Goal: Complete application form

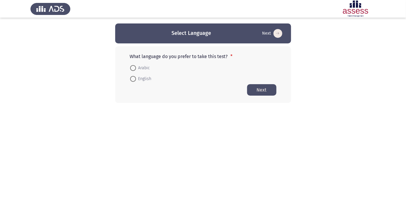
click at [144, 65] on span "Arabic" at bounding box center [143, 67] width 14 height 7
click at [136, 65] on input "Arabic" at bounding box center [133, 68] width 6 height 6
radio input "true"
click at [265, 90] on button "Next" at bounding box center [261, 89] width 29 height 11
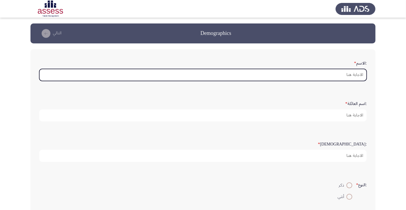
click at [356, 75] on input ":الاسم *" at bounding box center [202, 75] width 327 height 12
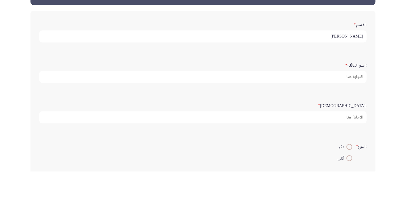
type input "[PERSON_NAME]"
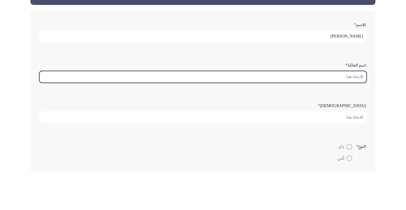
click at [355, 112] on input ":اسم العائلة *" at bounding box center [202, 115] width 327 height 12
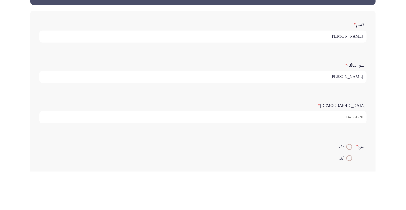
scroll to position [2, 0]
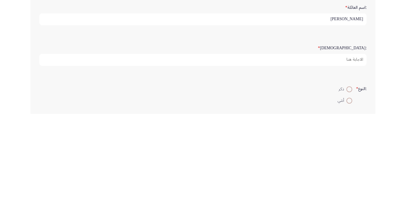
type input "[PERSON_NAME]"
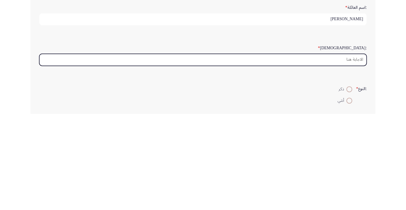
click at [350, 152] on input ":السن *" at bounding box center [202, 156] width 327 height 12
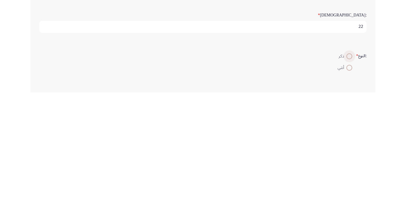
type input "22"
click at [342, 172] on span "ذكر" at bounding box center [342, 173] width 8 height 7
click at [346, 172] on input "ذكر" at bounding box center [349, 174] width 6 height 6
radio input "true"
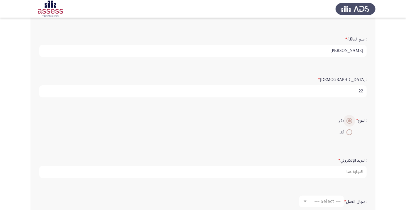
scroll to position [70, 0]
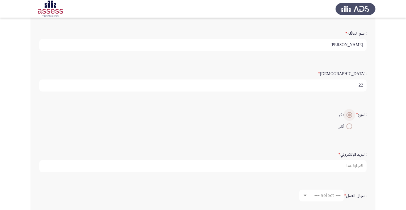
click at [356, 156] on label ":البريد الإلكتروني *" at bounding box center [352, 154] width 28 height 5
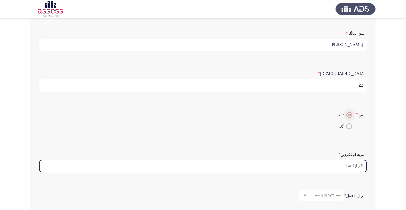
click at [356, 160] on input ":البريد الإلكتروني *" at bounding box center [202, 166] width 327 height 12
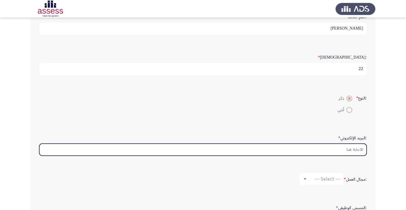
scroll to position [94, 0]
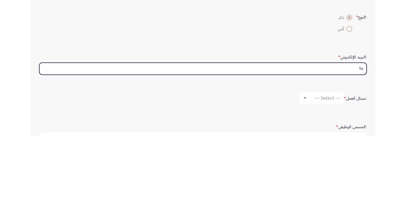
type input "S"
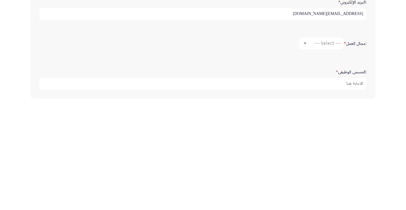
type input "[EMAIL_ADDRESS][DOMAIN_NAME]"
click at [331, 152] on span "--- Select ---" at bounding box center [327, 152] width 26 height 6
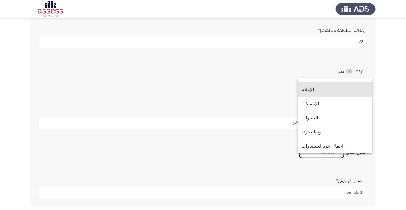
scroll to position [192, 0]
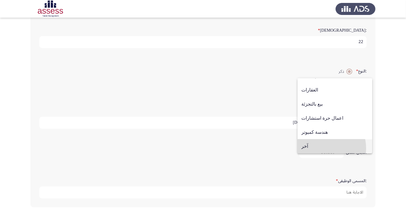
click at [322, 148] on span "آخر" at bounding box center [334, 146] width 67 height 14
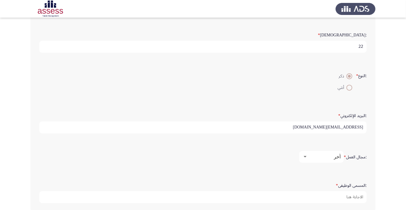
scroll to position [109, 0]
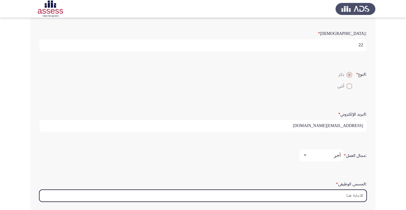
click at [354, 194] on input ":المسمى الوظيفى *" at bounding box center [202, 196] width 327 height 12
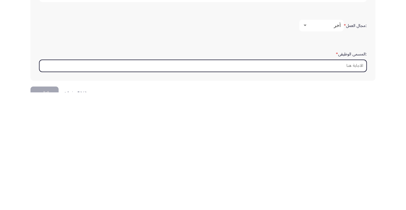
scroll to position [139, 0]
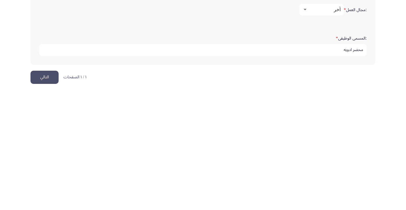
type input "محضر ادويه"
click at [44, 196] on button "التالي" at bounding box center [44, 194] width 28 height 13
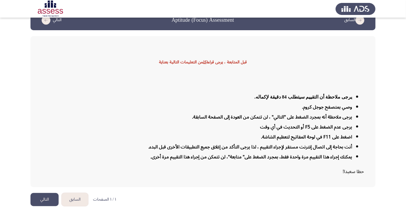
scroll to position [14, 0]
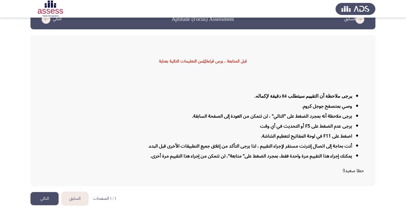
click at [47, 205] on button "التالي" at bounding box center [44, 198] width 28 height 13
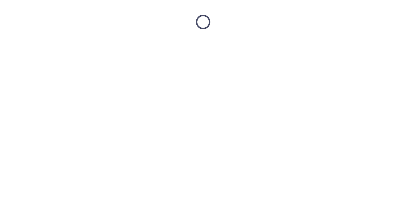
scroll to position [0, 0]
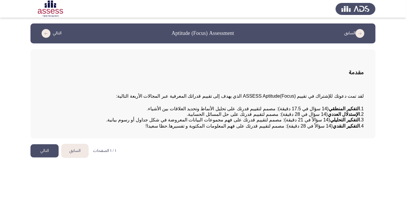
click at [48, 157] on button "التالي" at bounding box center [44, 150] width 28 height 13
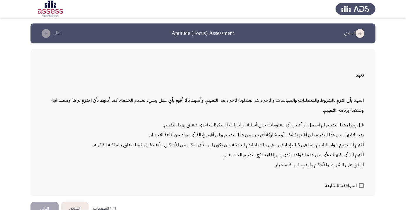
click at [360, 188] on span at bounding box center [361, 185] width 5 height 5
click at [361, 188] on input "الموافقة للمتابعة" at bounding box center [361, 188] width 0 height 0
checkbox input "true"
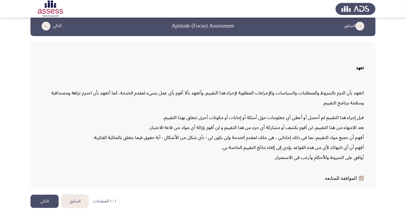
scroll to position [17, 0]
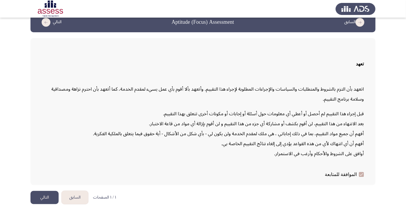
click at [45, 204] on button "التالي" at bounding box center [44, 197] width 28 height 13
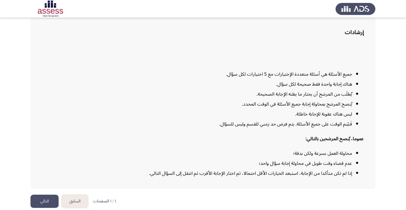
scroll to position [47, 0]
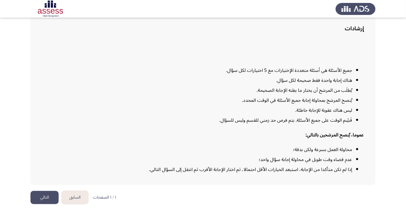
click at [38, 204] on button "التالي" at bounding box center [44, 197] width 28 height 13
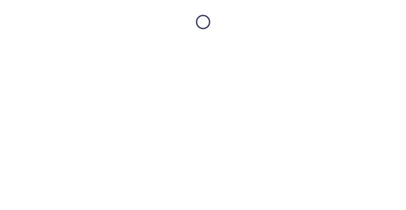
scroll to position [0, 0]
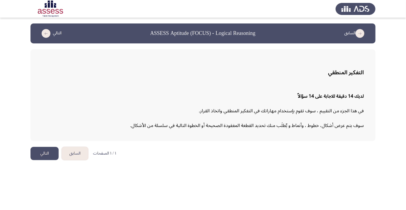
click at [45, 158] on button "التالي" at bounding box center [44, 153] width 28 height 13
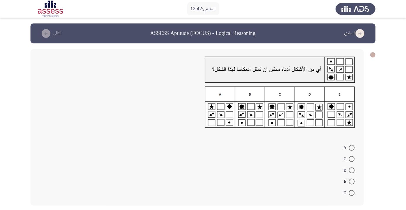
click at [344, 109] on img at bounding box center [280, 107] width 150 height 42
click at [352, 181] on span at bounding box center [352, 181] width 6 height 6
click at [352, 181] on input "E" at bounding box center [352, 181] width 6 height 6
radio input "true"
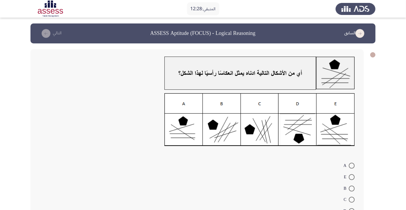
click at [352, 209] on span at bounding box center [352, 211] width 6 height 6
click at [352, 209] on input "D" at bounding box center [352, 211] width 6 height 6
radio input "true"
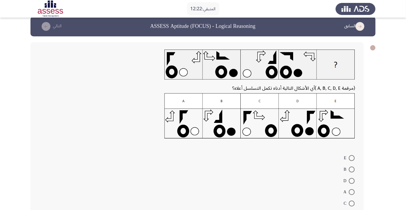
scroll to position [17, 0]
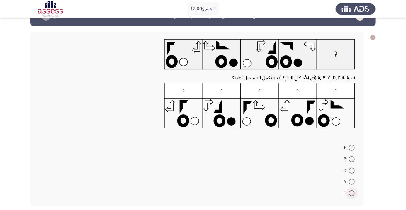
click at [352, 192] on span at bounding box center [352, 193] width 6 height 6
click at [352, 192] on input "C" at bounding box center [352, 193] width 6 height 6
radio input "true"
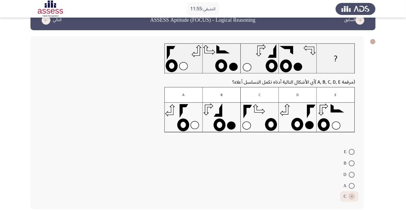
scroll to position [13, 0]
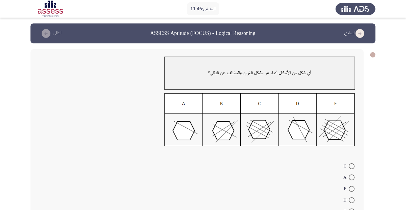
click at [352, 177] on span at bounding box center [352, 177] width 6 height 6
click at [352, 177] on input "A" at bounding box center [352, 177] width 6 height 6
radio input "true"
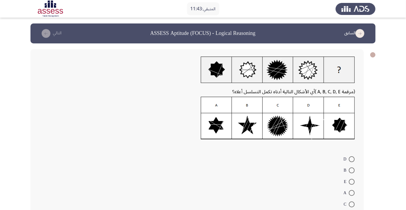
scroll to position [8, 0]
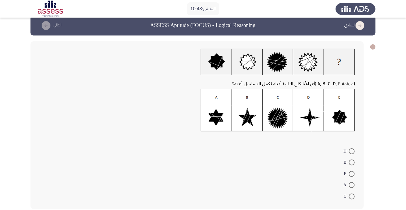
click at [280, 119] on img at bounding box center [278, 110] width 154 height 43
click at [352, 197] on span at bounding box center [352, 196] width 6 height 6
click at [352, 197] on input "C" at bounding box center [352, 196] width 6 height 6
radio input "true"
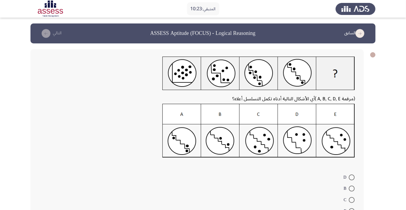
click at [262, 144] on img at bounding box center [258, 131] width 192 height 54
click at [352, 200] on span at bounding box center [352, 200] width 6 height 6
click at [352, 200] on input "C" at bounding box center [352, 200] width 6 height 6
radio input "true"
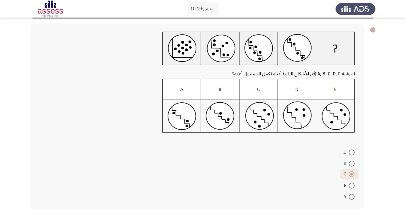
scroll to position [25, 0]
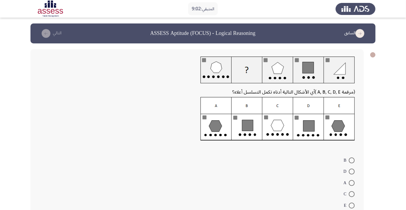
click at [213, 129] on img at bounding box center [277, 119] width 154 height 44
click at [352, 205] on span at bounding box center [352, 205] width 6 height 6
click at [352, 205] on input "E" at bounding box center [352, 205] width 6 height 6
radio input "true"
click at [352, 183] on span at bounding box center [352, 183] width 6 height 6
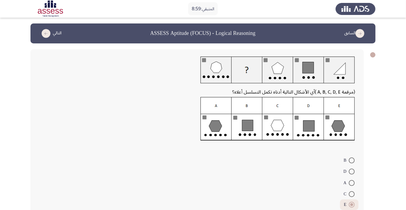
click at [352, 183] on input "A" at bounding box center [352, 183] width 6 height 6
radio input "true"
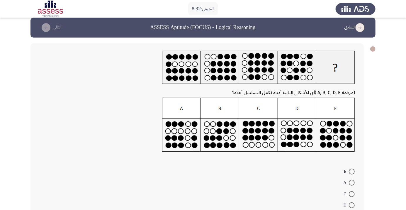
scroll to position [8, 0]
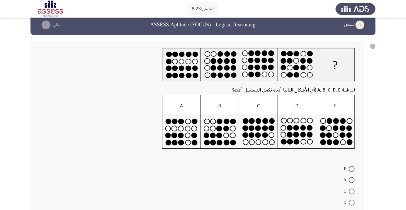
click at [352, 180] on span at bounding box center [352, 180] width 6 height 6
click at [352, 180] on input "A" at bounding box center [352, 180] width 6 height 6
radio input "true"
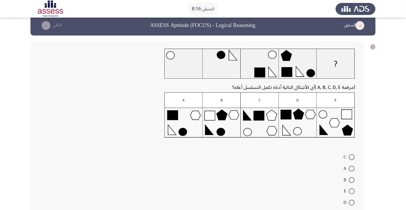
scroll to position [14, 0]
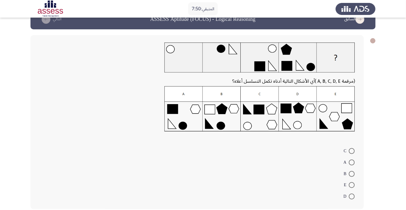
click at [188, 184] on form "C A B E D" at bounding box center [197, 173] width 316 height 57
click at [352, 196] on span at bounding box center [352, 196] width 6 height 6
click at [352, 196] on input "D" at bounding box center [352, 196] width 6 height 6
radio input "true"
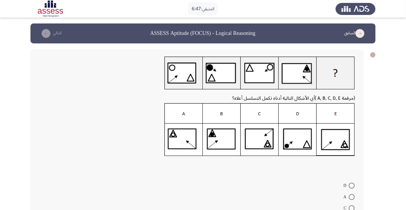
click at [199, 168] on div at bounding box center [197, 165] width 316 height 10
click at [352, 199] on span at bounding box center [352, 197] width 6 height 6
click at [352, 199] on input "A" at bounding box center [352, 197] width 6 height 6
radio input "true"
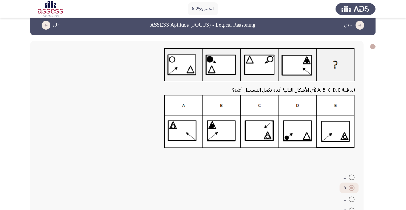
scroll to position [34, 0]
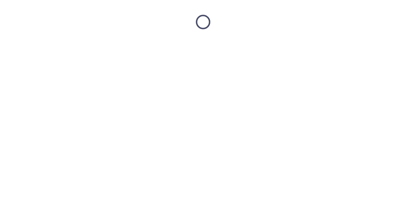
scroll to position [0, 0]
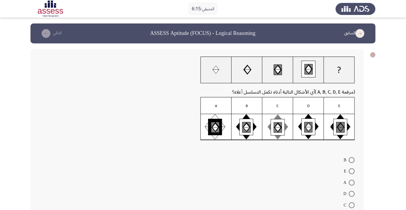
click at [210, 182] on form "B E A D C" at bounding box center [197, 182] width 316 height 57
click at [352, 194] on span at bounding box center [352, 194] width 6 height 6
click at [352, 194] on input "D" at bounding box center [352, 194] width 6 height 6
radio input "true"
click at [352, 204] on span at bounding box center [352, 204] width 6 height 6
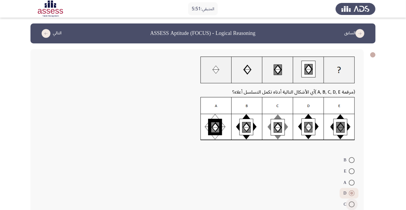
click at [352, 204] on input "C" at bounding box center [352, 204] width 6 height 6
radio input "true"
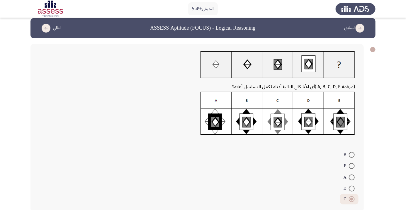
scroll to position [8, 0]
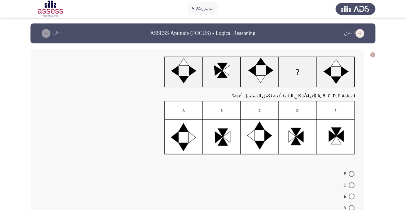
click at [352, 185] on span at bounding box center [352, 185] width 6 height 6
click at [352, 185] on input "D" at bounding box center [352, 185] width 6 height 6
radio input "true"
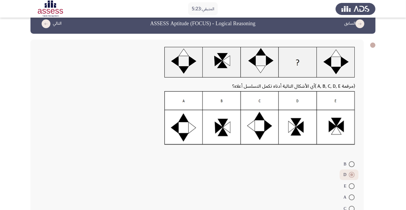
scroll to position [22, 0]
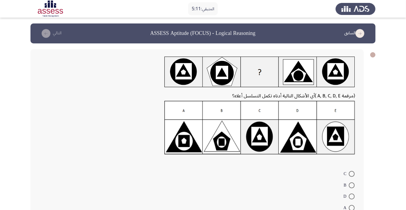
scroll to position [23, 0]
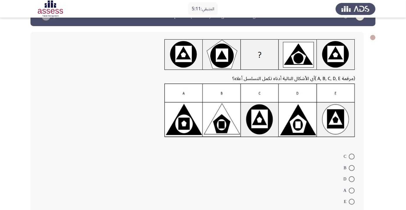
click at [388, 136] on app-assessment-container "المتبقي: 5:11 السابق ASSESS Aptitude (FOCUS) - Logical Reasoning التالي (مرقمة …" at bounding box center [203, 113] width 406 height 214
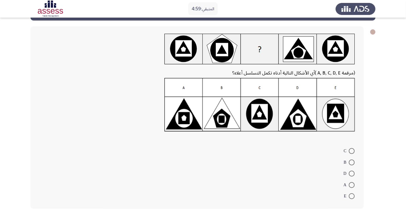
click at [353, 161] on span at bounding box center [352, 162] width 6 height 6
click at [353, 161] on input "B" at bounding box center [352, 162] width 6 height 6
radio input "true"
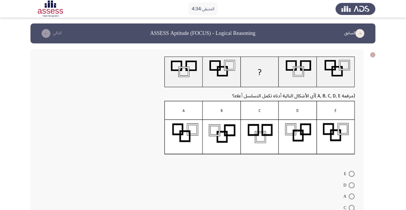
radio input "true"
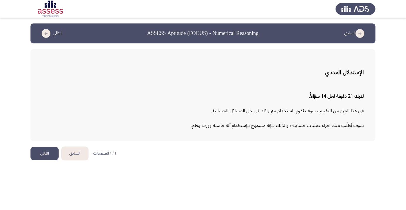
click at [50, 149] on button "التالي" at bounding box center [44, 153] width 28 height 13
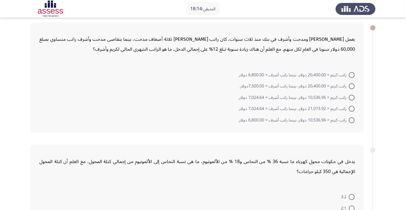
scroll to position [27, 0]
click at [351, 87] on span at bounding box center [352, 86] width 6 height 6
click at [351, 87] on input "راتب كريم = 20,400.00 دولار، بينما راتب أشرف = 7,500.00دولار." at bounding box center [352, 86] width 6 height 6
radio input "true"
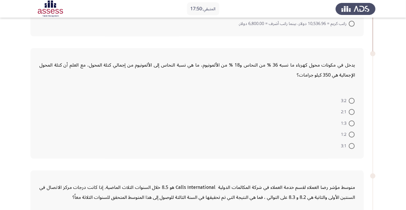
scroll to position [123, 0]
click at [352, 145] on span at bounding box center [352, 146] width 6 height 6
click at [352, 145] on input "3:1" at bounding box center [352, 146] width 6 height 6
radio input "true"
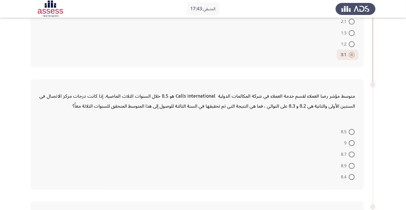
scroll to position [213, 0]
click at [352, 175] on span at bounding box center [352, 176] width 6 height 6
click at [352, 175] on input "8.4" at bounding box center [352, 176] width 6 height 6
radio input "true"
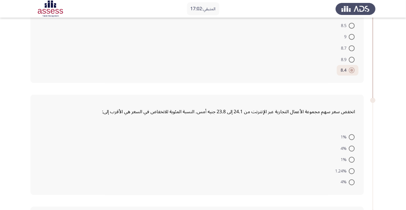
scroll to position [319, 0]
click at [352, 158] on span at bounding box center [352, 159] width 6 height 6
click at [352, 158] on input "1%" at bounding box center [352, 159] width 6 height 6
radio input "true"
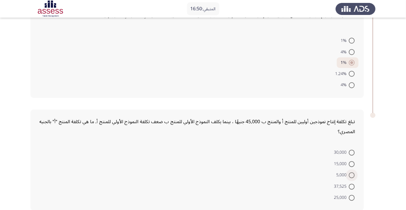
scroll to position [416, 0]
click at [352, 162] on span at bounding box center [352, 163] width 6 height 6
click at [352, 162] on input "15,000" at bounding box center [352, 163] width 6 height 6
radio input "true"
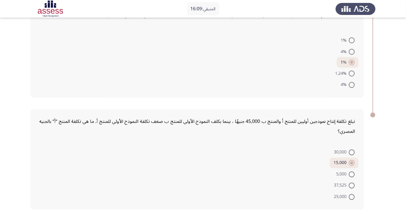
click at [349, 184] on span at bounding box center [352, 186] width 6 height 6
click at [349, 184] on input "37,525" at bounding box center [352, 186] width 6 height 6
radio input "true"
click at [352, 196] on span at bounding box center [352, 197] width 6 height 6
click at [352, 196] on input "25,000" at bounding box center [352, 197] width 6 height 6
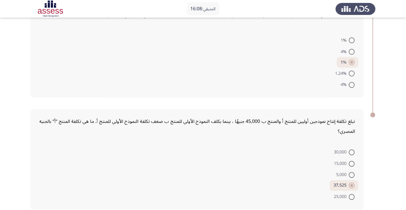
radio input "true"
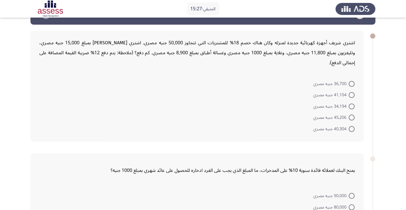
scroll to position [21, 0]
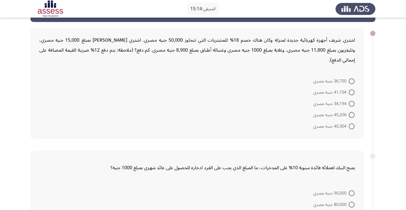
click at [349, 90] on span at bounding box center [352, 92] width 6 height 6
click at [349, 90] on input "41,104 جنيه مصري" at bounding box center [352, 92] width 6 height 6
radio input "true"
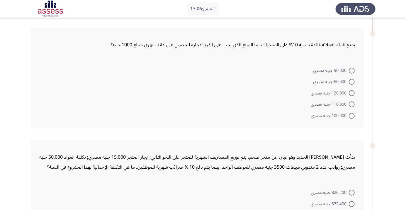
scroll to position [144, 0]
click at [352, 103] on span at bounding box center [352, 104] width 6 height 6
click at [352, 103] on input "110,000 جنيه مصري" at bounding box center [352, 104] width 6 height 6
radio input "true"
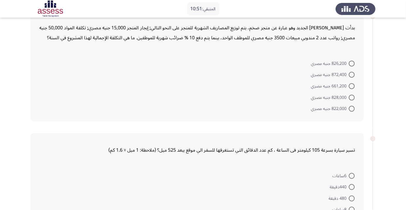
scroll to position [278, 0]
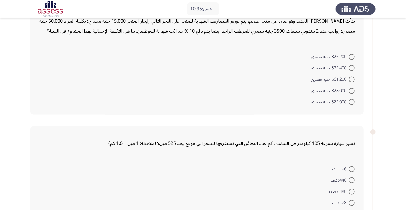
click at [350, 103] on span at bounding box center [352, 102] width 6 height 6
click at [350, 103] on input "822,000 جنيه مصري" at bounding box center [352, 102] width 6 height 6
radio input "true"
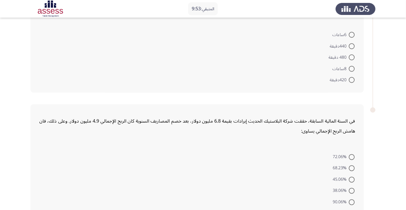
scroll to position [417, 0]
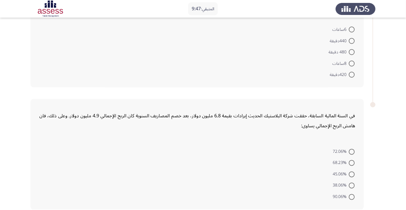
click at [352, 162] on span at bounding box center [352, 163] width 6 height 6
click at [352, 162] on input "68.23%" at bounding box center [352, 163] width 6 height 6
radio input "true"
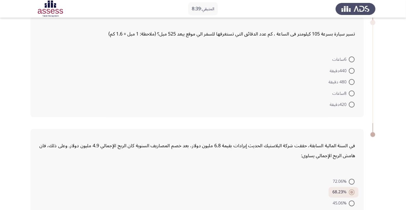
scroll to position [386, 0]
click at [117, 185] on form "72.06% 68.23% 45.06% 38.06% 90.06%" at bounding box center [197, 204] width 316 height 56
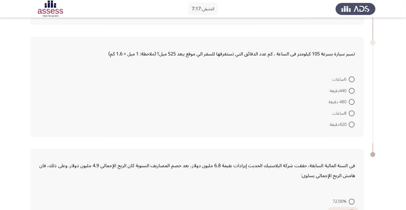
click at [352, 101] on span at bounding box center [352, 102] width 6 height 6
click at [352, 101] on input "480 دقيقة" at bounding box center [352, 102] width 6 height 6
radio input "true"
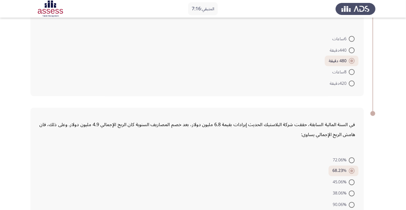
scroll to position [415, 0]
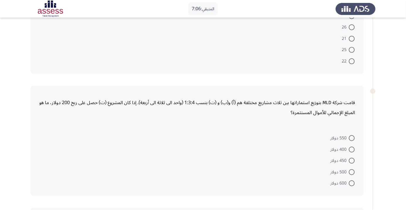
scroll to position [0, 0]
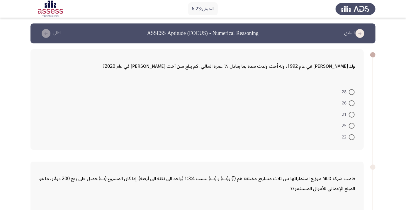
click at [352, 125] on span at bounding box center [352, 126] width 6 height 6
click at [352, 125] on input "25" at bounding box center [352, 126] width 6 height 6
radio input "true"
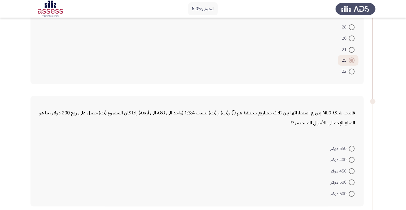
scroll to position [67, 0]
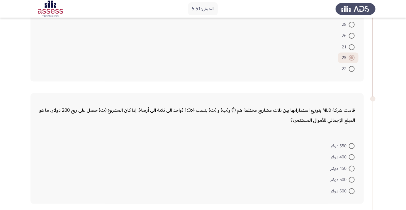
click at [345, 180] on span "500 دولار" at bounding box center [339, 179] width 18 height 7
click at [349, 180] on input "500 دولار" at bounding box center [352, 180] width 6 height 6
radio input "true"
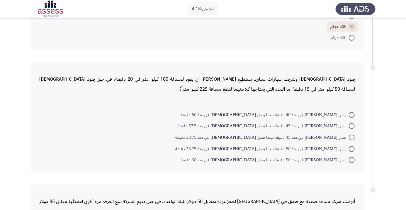
scroll to position [221, 0]
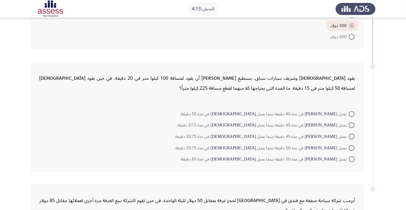
click at [306, 136] on span "يصل [PERSON_NAME] في مدة 45 دقيقة بينما يصل [DEMOGRAPHIC_DATA] في مدة 33.75 دقي…" at bounding box center [262, 136] width 174 height 7
click at [349, 136] on input "يصل [PERSON_NAME] في مدة 45 دقيقة بينما يصل [DEMOGRAPHIC_DATA] في مدة 33.75 دقي…" at bounding box center [352, 137] width 6 height 6
radio input "true"
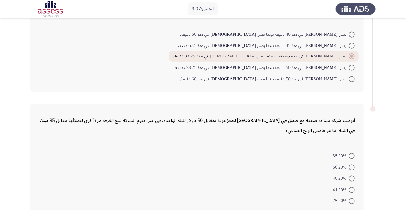
scroll to position [304, 0]
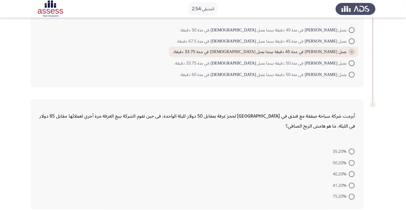
click at [352, 196] on span at bounding box center [352, 197] width 6 height 6
click at [352, 196] on input "75.20%" at bounding box center [352, 197] width 6 height 6
radio input "true"
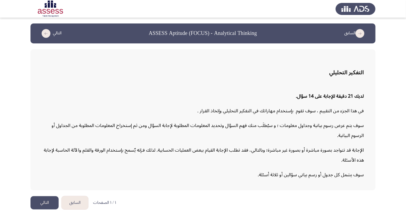
click at [43, 209] on button "التالي" at bounding box center [44, 202] width 28 height 13
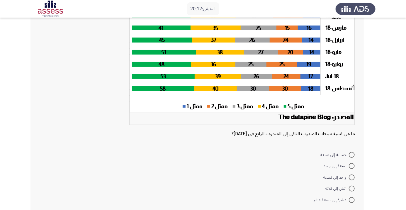
scroll to position [73, 0]
click at [343, 166] on span "تسعة إلى واحد" at bounding box center [335, 165] width 25 height 7
click at [349, 166] on input "تسعة إلى واحد" at bounding box center [352, 166] width 6 height 6
radio input "true"
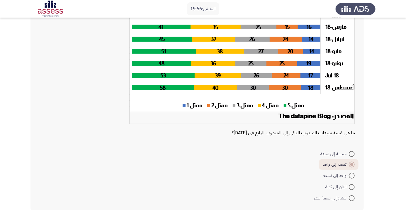
scroll to position [74, 0]
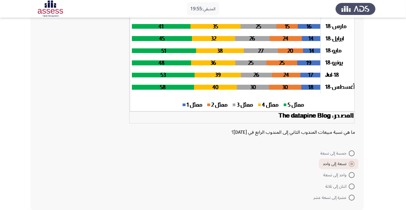
click at [349, 175] on span at bounding box center [352, 175] width 6 height 6
click at [349, 175] on input "واحد إلى تسعة" at bounding box center [352, 175] width 6 height 6
radio input "true"
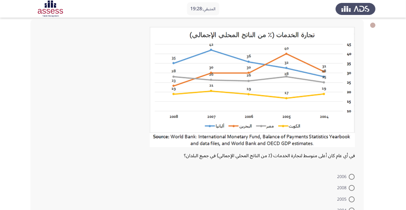
scroll to position [30, 0]
radio input "true"
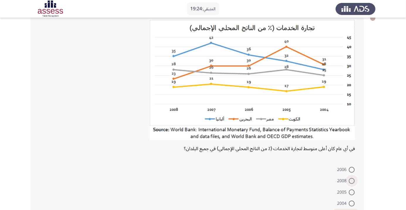
scroll to position [54, 0]
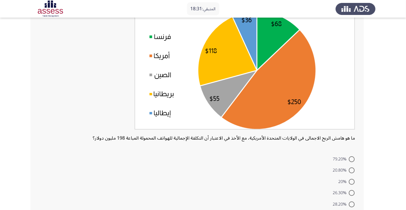
scroll to position [67, 0]
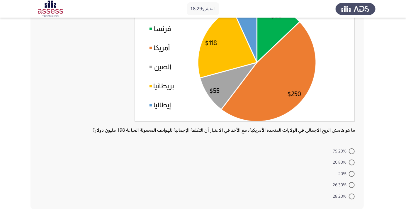
click at [352, 185] on span at bounding box center [352, 185] width 6 height 6
click at [352, 185] on input "26.30%" at bounding box center [352, 185] width 6 height 6
radio input "true"
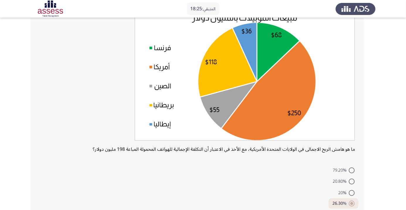
scroll to position [47, 0]
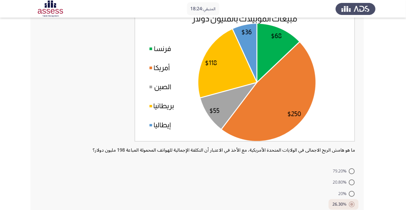
click at [349, 171] on span at bounding box center [352, 171] width 6 height 6
click at [349, 171] on input "79.20%" at bounding box center [352, 171] width 6 height 6
radio input "true"
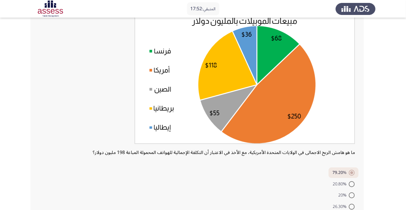
click at [352, 206] on span at bounding box center [352, 207] width 6 height 6
click at [352, 206] on input "26.30%" at bounding box center [352, 207] width 6 height 6
radio input "true"
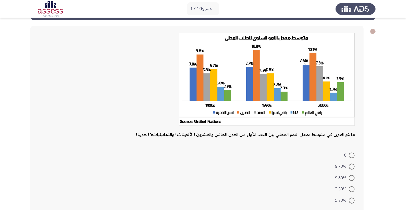
scroll to position [28, 0]
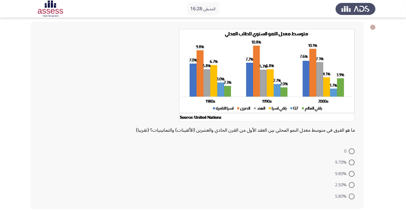
click at [352, 196] on span at bounding box center [352, 196] width 6 height 6
click at [352, 196] on input "5.80%" at bounding box center [352, 196] width 6 height 6
radio input "true"
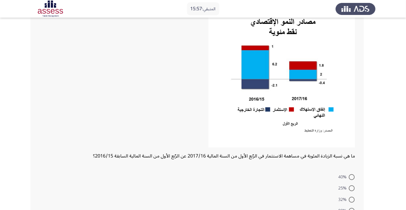
scroll to position [54, 0]
click at [352, 209] on span at bounding box center [352, 210] width 6 height 6
click at [352, 209] on input "80%" at bounding box center [352, 210] width 6 height 6
radio input "true"
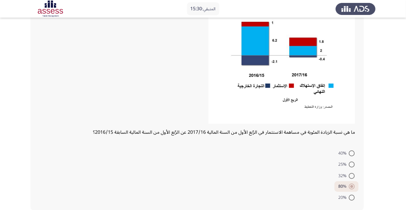
scroll to position [79, 0]
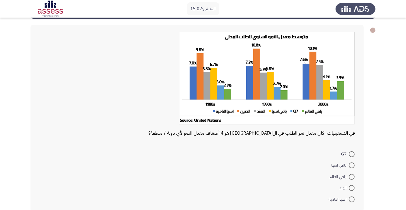
scroll to position [28, 0]
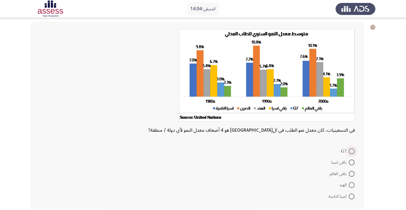
click at [349, 150] on span at bounding box center [352, 151] width 6 height 6
click at [349, 150] on input "G7" at bounding box center [352, 151] width 6 height 6
radio input "true"
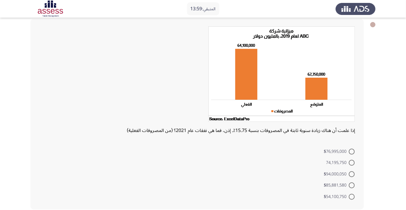
scroll to position [30, 0]
click at [354, 185] on span at bounding box center [352, 185] width 6 height 6
click at [354, 185] on input "$85,881,580" at bounding box center [352, 185] width 6 height 6
radio input "true"
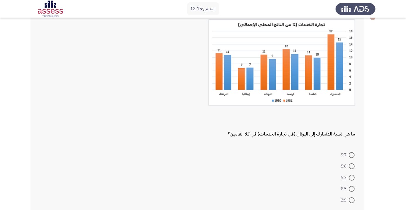
scroll to position [38, 0]
click at [349, 175] on span at bounding box center [352, 177] width 6 height 6
click at [349, 175] on input "5:3" at bounding box center [352, 177] width 6 height 6
radio input "true"
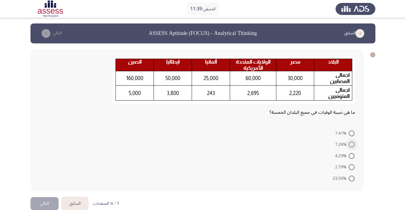
click at [352, 144] on span at bounding box center [352, 145] width 6 height 6
click at [352, 144] on input "7.26%" at bounding box center [352, 145] width 6 height 6
radio input "true"
click at [353, 130] on span at bounding box center [352, 133] width 6 height 6
click at [353, 130] on input "7.41%" at bounding box center [352, 133] width 6 height 6
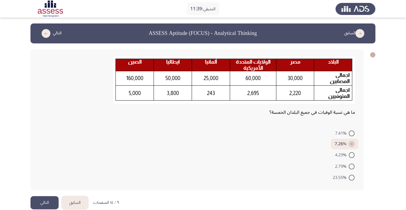
radio input "true"
click at [38, 207] on button "التالي" at bounding box center [44, 202] width 28 height 13
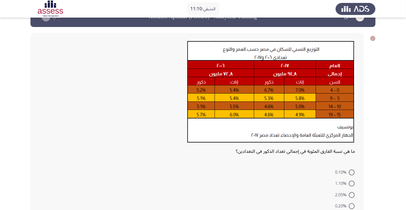
scroll to position [38, 0]
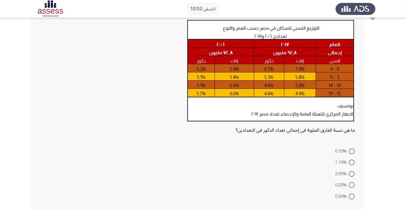
click at [352, 196] on span at bounding box center [352, 196] width 6 height 6
click at [352, 196] on input "0.50%" at bounding box center [352, 196] width 6 height 6
radio input "true"
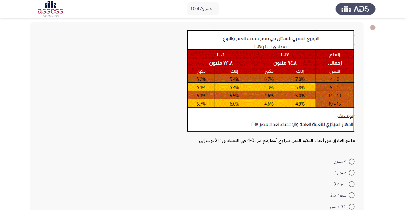
scroll to position [38, 0]
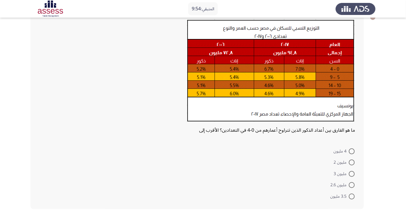
click at [351, 148] on label "4 مليون" at bounding box center [343, 151] width 21 height 7
click at [351, 148] on input "4 مليون" at bounding box center [352, 151] width 6 height 6
radio input "true"
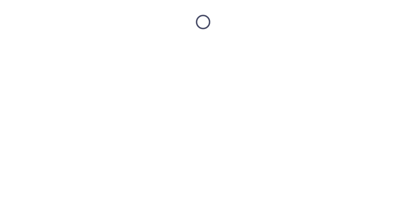
scroll to position [0, 0]
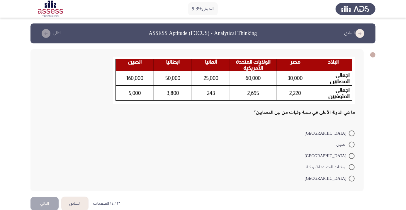
click at [351, 131] on span at bounding box center [352, 133] width 6 height 6
click at [351, 131] on input "[GEOGRAPHIC_DATA]" at bounding box center [352, 133] width 6 height 6
radio input "true"
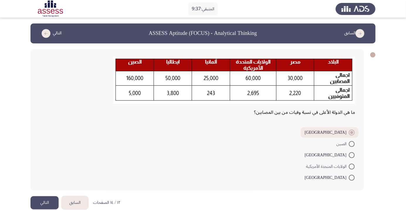
click at [43, 205] on button "التالي" at bounding box center [44, 202] width 28 height 13
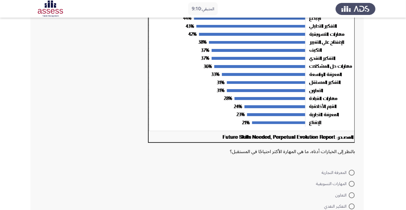
scroll to position [68, 0]
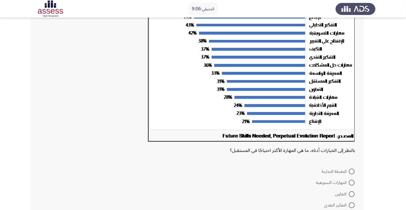
click at [342, 184] on span "المهارات التسويقية" at bounding box center [332, 182] width 33 height 7
click at [349, 184] on input "المهارات التسويقية" at bounding box center [352, 183] width 6 height 6
radio input "true"
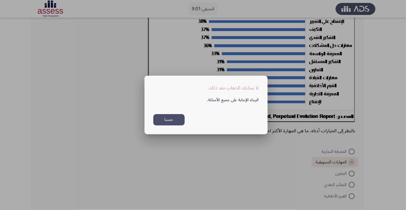
click at [172, 125] on button "حسنا" at bounding box center [168, 119] width 31 height 11
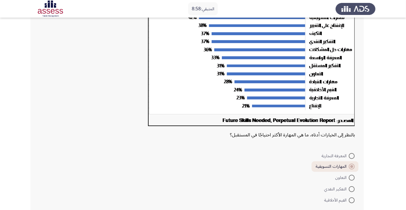
scroll to position [88, 0]
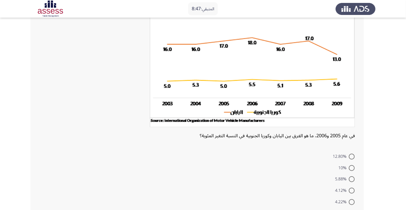
scroll to position [61, 0]
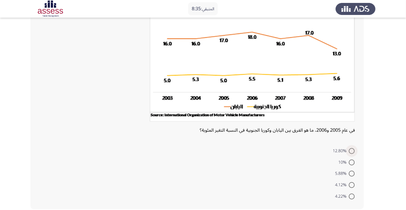
click at [349, 150] on span at bounding box center [352, 151] width 6 height 6
click at [349, 150] on input "12.80%" at bounding box center [352, 151] width 6 height 6
radio input "true"
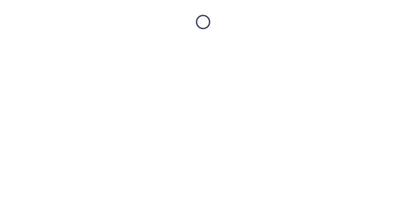
scroll to position [0, 0]
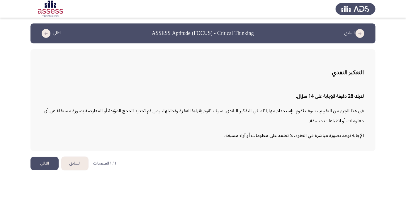
click at [45, 161] on button "التالي" at bounding box center [44, 163] width 28 height 13
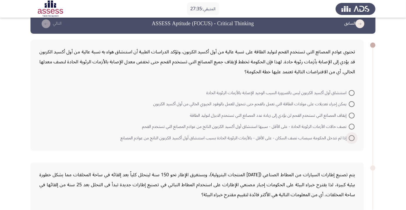
scroll to position [10, 0]
click at [352, 103] on span at bounding box center [352, 104] width 6 height 6
click at [352, 103] on input "يمكن إجراء تعديلات على مولدات الطاقة التي تعمل بالفحم حتى تتحول للعمل بالوقود ا…" at bounding box center [352, 104] width 6 height 6
radio input "true"
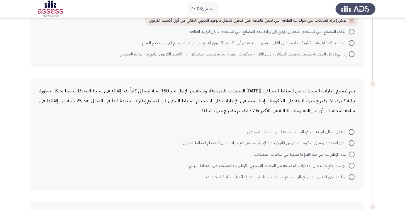
scroll to position [93, 0]
click at [352, 142] on span at bounding box center [352, 143] width 6 height 6
click at [352, 142] on input "مدى استعداد وتقبل الحكومات لفرض قانون جديد لإجبار مصنعي الإطارات على استخدام ال…" at bounding box center [352, 143] width 6 height 6
radio input "true"
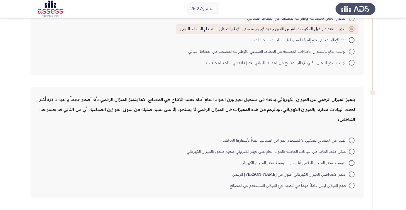
scroll to position [206, 0]
click at [349, 150] on span at bounding box center [352, 151] width 6 height 6
click at [349, 150] on input "يمكن حفظ المزيد من البيانات الخاصة بالمواد الخام على جهاز الكتروني صغير ملحق با…" at bounding box center [352, 151] width 6 height 6
radio input "true"
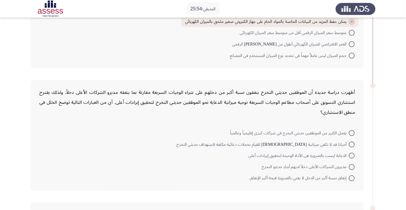
scroll to position [335, 0]
click at [339, 153] on span "الدعاية ليست بالضرورة هي الأداة الوحيدة لتحقيق إيرادات أعلى" at bounding box center [298, 155] width 100 height 7
click at [349, 153] on input "الدعاية ليست بالضرورة هي الأداة الوحيدة لتحقيق إيرادات أعلى" at bounding box center [352, 155] width 6 height 6
radio input "true"
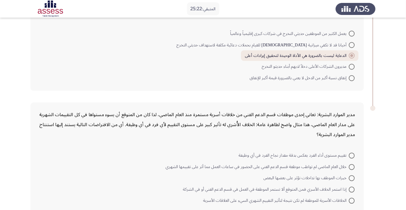
scroll to position [438, 0]
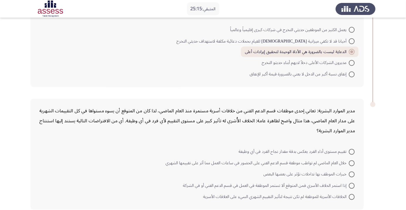
click at [304, 187] on span "إذا استمر الخلاف الأسري فمن المتوقع ألا تستمر الموظفة في العمل في قسم الدعم الف…" at bounding box center [266, 185] width 166 height 7
click at [349, 187] on input "إذا استمر الخلاف الأسري فمن المتوقع ألا تستمر الموظفة في العمل في قسم الدعم الف…" at bounding box center [352, 186] width 6 height 6
radio input "true"
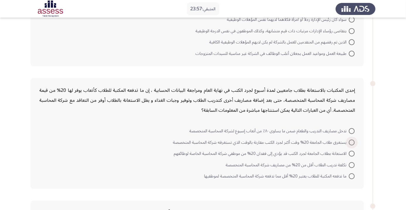
scroll to position [84, 0]
click at [352, 153] on span at bounding box center [352, 153] width 6 height 6
click at [352, 153] on input "الاستعانة بطلاب الجامعة لجرد الكتب قد يؤدي إلى فقدان 20% من موظفي شركة المحاسبة…" at bounding box center [352, 153] width 6 height 6
radio input "true"
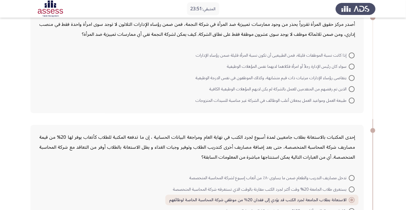
scroll to position [35, 0]
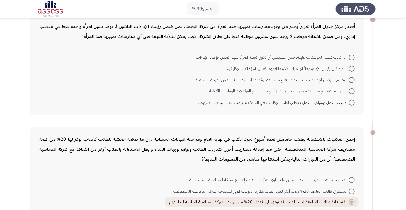
click at [351, 81] on span at bounding box center [352, 80] width 6 height 6
click at [351, 81] on input "يتقاضى رؤساء الإدارات مرتبات ذات قيم متشابهة، وكذلك الموظفون في نفس الدرجة الوظ…" at bounding box center [352, 80] width 6 height 6
radio input "true"
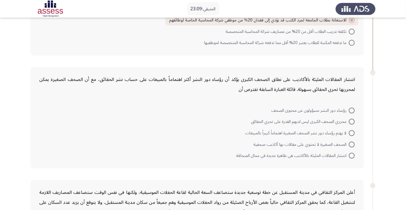
scroll to position [216, 0]
click at [352, 155] on span at bounding box center [352, 156] width 6 height 6
click at [352, 155] on input "انتشار المقالات المليئة بالأكاذيب هي ظاهرة جديدة في مجال الصحافة" at bounding box center [352, 156] width 6 height 6
radio input "true"
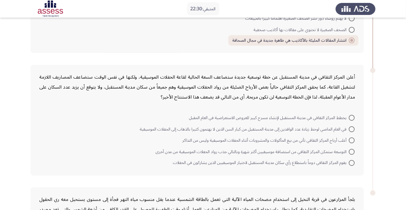
scroll to position [320, 0]
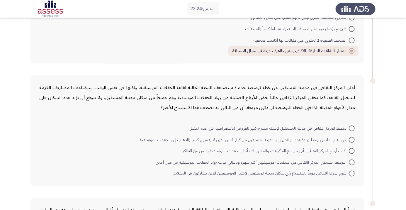
click at [350, 163] on span at bounding box center [352, 162] width 6 height 6
click at [350, 163] on input "التوسعة ستمكن المركز الثقافي من استضافة موسيقيين أكثر شهرة وبالتالي جذب رواد ال…" at bounding box center [352, 162] width 6 height 6
radio input "true"
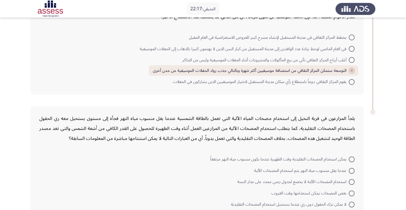
scroll to position [418, 0]
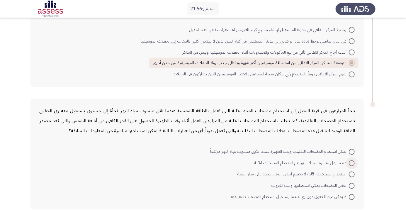
click at [352, 162] on span at bounding box center [352, 163] width 6 height 6
click at [352, 162] on input "عندما يقل منسوب مياه النهر يتم استخدام المضخات الآلية" at bounding box center [352, 163] width 6 height 6
radio input "true"
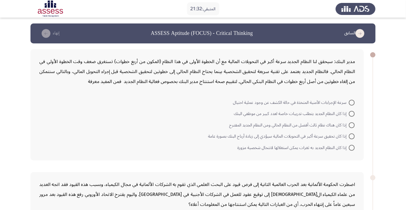
click at [350, 125] on span at bounding box center [352, 125] width 6 height 6
click at [350, 125] on input "إذا كان هناك نظام ثالث أفضل من النظام الحالي ومن النظام الجديد المقترح" at bounding box center [352, 125] width 6 height 6
radio input "true"
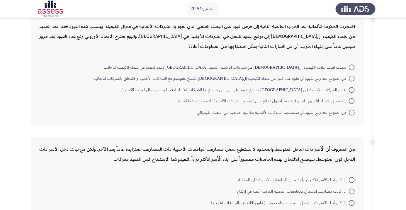
scroll to position [160, 0]
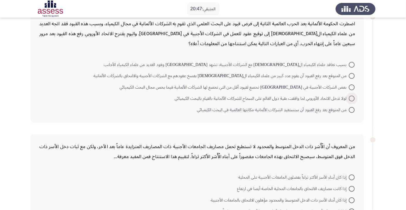
click at [341, 99] on span "لولا تدخل الاتحاد الأوروبي لما وافقت بقية دول العالم على السماح للشركات الألمان…" at bounding box center [262, 98] width 174 height 7
click at [349, 99] on input "لولا تدخل الاتحاد الأوروبي لما وافقت بقية دول العالم على السماح للشركات الألمان…" at bounding box center [352, 99] width 6 height 6
radio input "true"
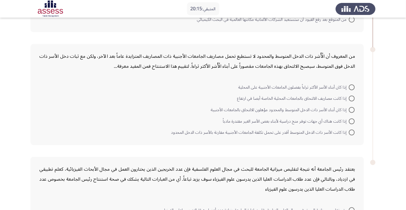
scroll to position [245, 0]
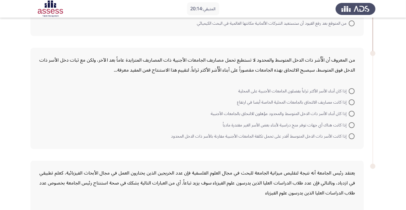
click at [345, 125] on span "إذا كانت هناك أي جهات توفر منح دراسية لأبناء بعض الأسر الغير مقتدرة مادياً" at bounding box center [286, 125] width 126 height 7
click at [349, 125] on input "إذا كانت هناك أي جهات توفر منح دراسية لأبناء بعض الأسر الغير مقتدرة مادياً" at bounding box center [352, 125] width 6 height 6
radio input "true"
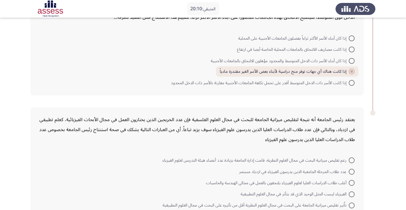
scroll to position [307, 0]
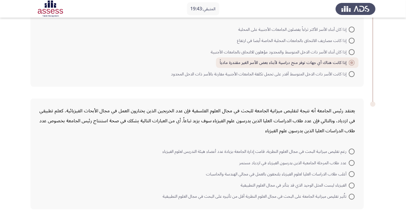
click at [344, 149] on span "رغم تقليص ميزانية البحث في مجال العلوم النظرية، قامت إدارة الجامعة بزيادة عدد أ…" at bounding box center [255, 151] width 186 height 7
click at [349, 149] on input "رغم تقليص ميزانية البحث في مجال العلوم النظرية، قامت إدارة الجامعة بزيادة عدد أ…" at bounding box center [352, 152] width 6 height 6
radio input "true"
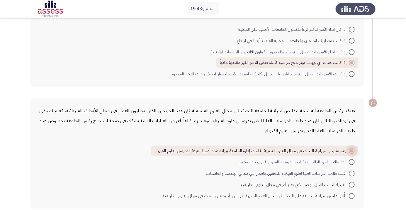
scroll to position [306, 0]
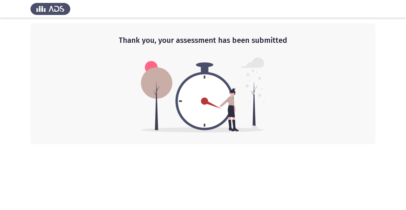
click at [222, 76] on img at bounding box center [203, 94] width 124 height 75
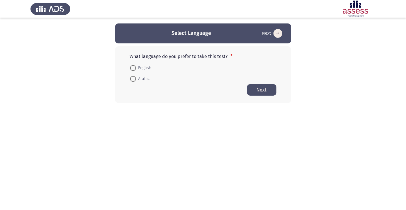
click at [141, 81] on span "Arabic" at bounding box center [143, 78] width 14 height 7
click at [136, 81] on input "Arabic" at bounding box center [133, 79] width 6 height 6
radio input "true"
click at [270, 93] on button "Next" at bounding box center [261, 89] width 29 height 11
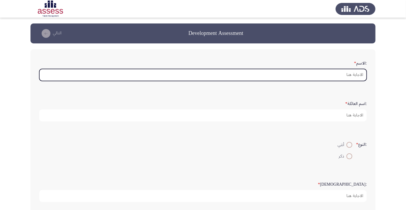
click at [347, 74] on input ":الاسم *" at bounding box center [202, 75] width 327 height 12
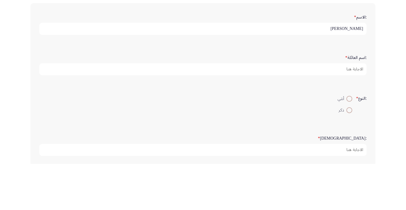
type input "[PERSON_NAME]"
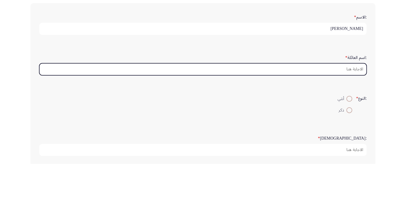
click at [356, 113] on input ":اسم العائلة *" at bounding box center [202, 115] width 327 height 12
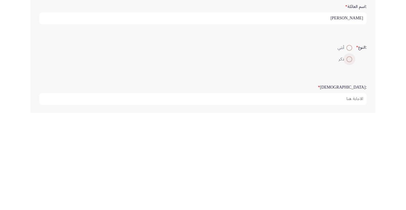
type input "[PERSON_NAME]"
click at [349, 156] on span at bounding box center [349, 156] width 0 height 0
click at [348, 155] on input "ذكر" at bounding box center [349, 156] width 6 height 6
radio input "true"
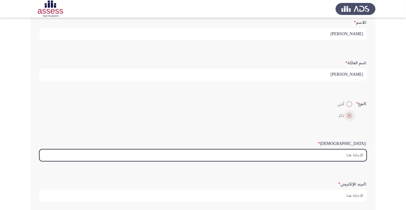
click at [354, 155] on input ":السن *" at bounding box center [202, 155] width 327 height 12
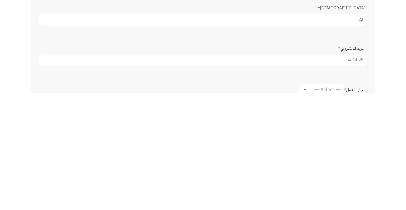
scroll to position [60, 0]
type input "22"
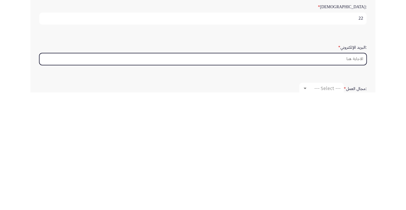
click at [352, 174] on input ":البريد الإلكتروني *" at bounding box center [202, 177] width 327 height 12
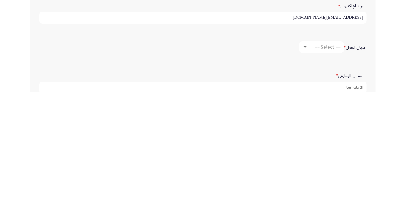
scroll to position [110, 0]
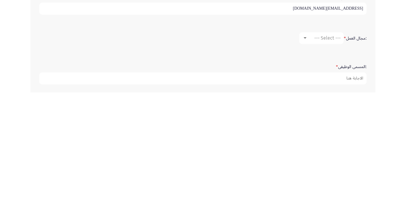
type input "[EMAIL_ADDRESS][DOMAIN_NAME]"
click at [330, 153] on span "--- Select ---" at bounding box center [327, 156] width 26 height 6
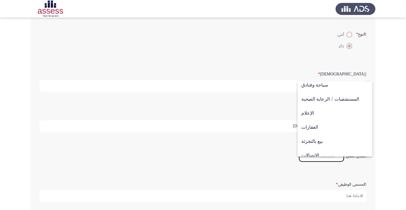
scroll to position [192, 0]
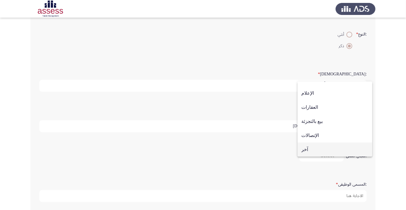
click at [320, 149] on span "آخر" at bounding box center [334, 149] width 67 height 14
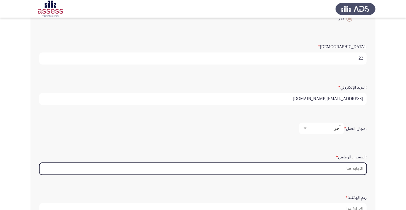
click at [353, 169] on input ":المسمى الوظيفى *" at bounding box center [202, 169] width 327 height 12
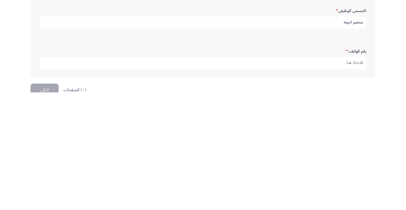
scroll to position [169, 0]
type input "محضر ادويه"
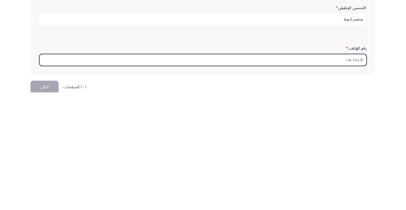
click at [355, 173] on input "رقم الهاتف: *" at bounding box center [202, 177] width 327 height 12
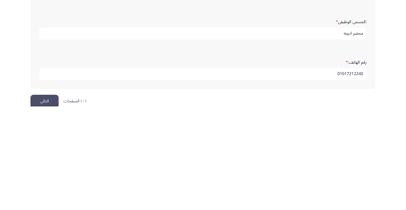
scroll to position [178, 0]
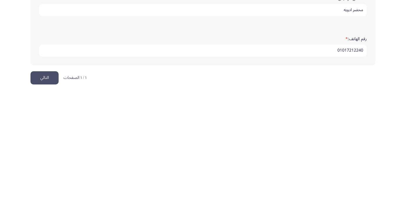
type input "01017212240"
click at [45, 192] on button "التالي" at bounding box center [44, 195] width 28 height 13
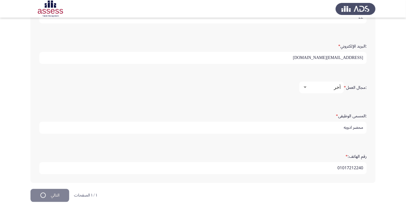
scroll to position [0, 0]
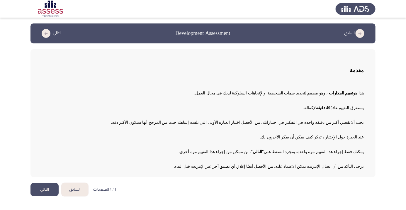
click at [41, 188] on button "التالي" at bounding box center [44, 189] width 28 height 13
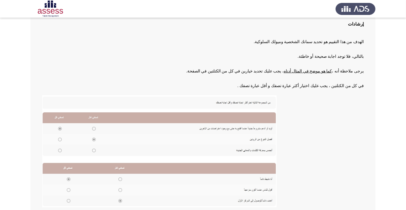
scroll to position [64, 0]
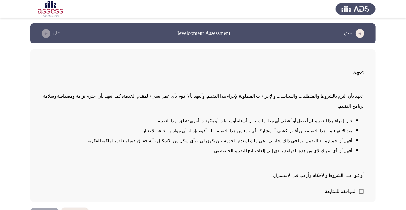
scroll to position [1, 0]
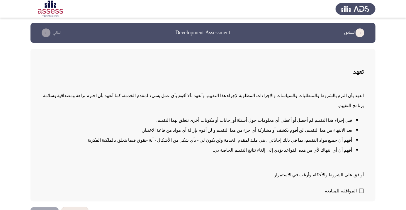
click at [354, 194] on span "الموافقة للمتابعة" at bounding box center [341, 190] width 32 height 7
click at [361, 193] on input "الموافقة للمتابعة" at bounding box center [361, 193] width 0 height 0
checkbox input "true"
click at [40, 209] on button "التالي" at bounding box center [44, 213] width 28 height 13
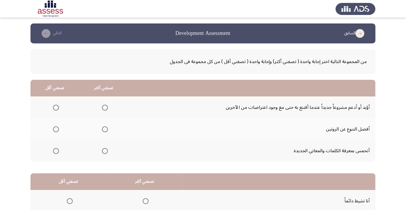
click at [354, 108] on td "أؤيد أو أدعم مشروعاً جديداً عندما أقتنع به حتى مع وجود اعتراضات من الآخرين" at bounding box center [251, 107] width 247 height 22
click at [105, 108] on span "Select an option" at bounding box center [105, 108] width 0 height 0
click at [104, 107] on input "Select an option" at bounding box center [105, 108] width 6 height 6
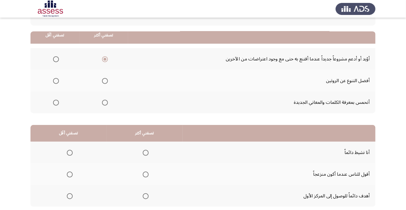
scroll to position [58, 0]
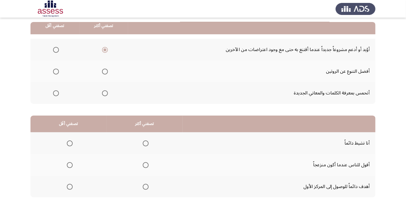
click at [146, 187] on span "Select an option" at bounding box center [146, 187] width 0 height 0
click at [145, 186] on input "Select an option" at bounding box center [146, 187] width 6 height 6
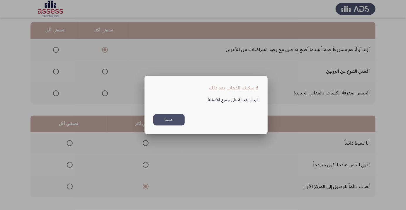
scroll to position [0, 0]
click at [347, 117] on div at bounding box center [203, 105] width 406 height 210
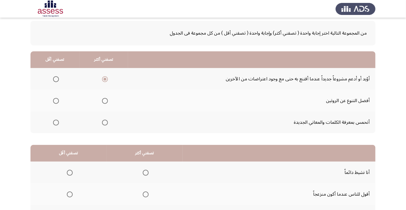
scroll to position [58, 0]
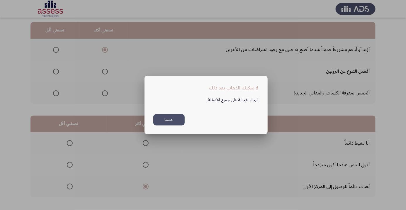
click at [164, 134] on mat-dialog-container "لا يمكنك الذهاب بعد ذلك الرجاء الإجابة على جميع الأسئلة. حسنا" at bounding box center [205, 105] width 123 height 59
click at [169, 125] on button "حسنا" at bounding box center [168, 119] width 31 height 11
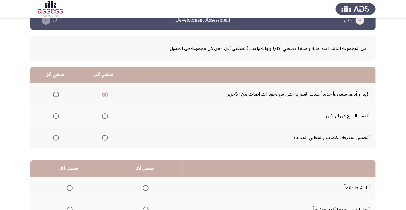
scroll to position [58, 0]
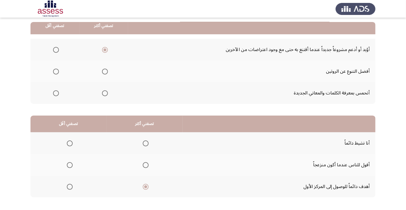
click at [341, 190] on td "أهدف دائماً للوصول إلى المركز الأول" at bounding box center [279, 186] width 193 height 22
click at [356, 133] on td "أنا نشيط دائماً" at bounding box center [279, 143] width 193 height 22
click at [142, 197] on div "من المجموعة التالية اختر إجابة واحدة ( تصفني أكثر) وإجابة واحدة ( تصفني أقل ) م…" at bounding box center [202, 97] width 345 height 223
click at [69, 188] on span "Select an option" at bounding box center [70, 187] width 6 height 6
click at [69, 188] on input "Select an option" at bounding box center [70, 187] width 6 height 6
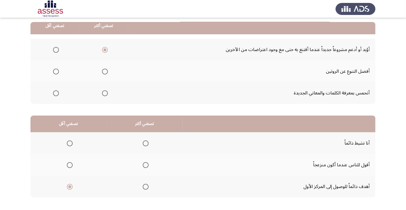
click at [142, 192] on th at bounding box center [144, 186] width 76 height 22
click at [143, 189] on span "Select an option" at bounding box center [146, 187] width 6 height 6
click at [143, 189] on input "Select an option" at bounding box center [146, 187] width 6 height 6
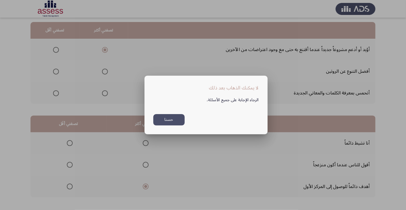
scroll to position [0, 0]
click at [161, 125] on button "حسنا" at bounding box center [168, 119] width 31 height 11
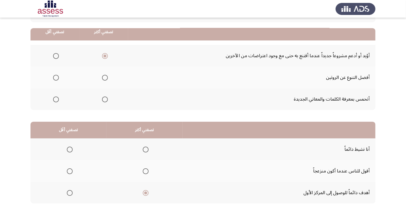
scroll to position [58, 0]
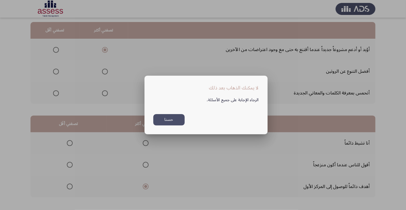
click at [177, 125] on button "حسنا" at bounding box center [168, 119] width 31 height 11
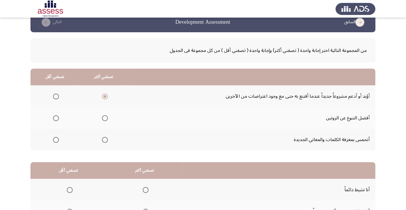
scroll to position [10, 0]
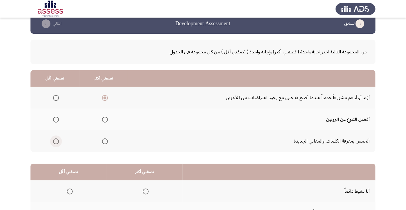
click at [56, 142] on span "Select an option" at bounding box center [56, 141] width 6 height 6
click at [56, 142] on input "Select an option" at bounding box center [56, 141] width 6 height 6
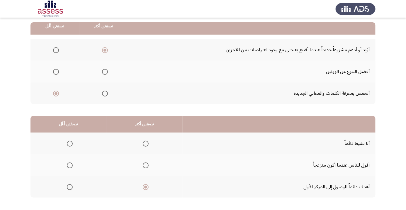
scroll to position [58, 0]
click at [70, 165] on span "Select an option" at bounding box center [70, 165] width 0 height 0
click at [69, 164] on input "Select an option" at bounding box center [70, 165] width 6 height 6
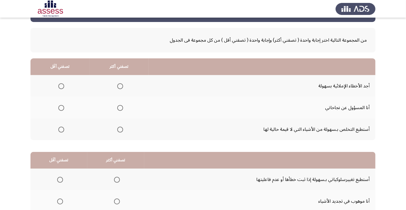
scroll to position [21, 0]
click at [61, 86] on span "Select an option" at bounding box center [61, 86] width 6 height 6
click at [61, 86] on input "Select an option" at bounding box center [61, 86] width 6 height 6
click at [120, 129] on span "Select an option" at bounding box center [120, 129] width 0 height 0
click at [119, 129] on input "Select an option" at bounding box center [120, 130] width 6 height 6
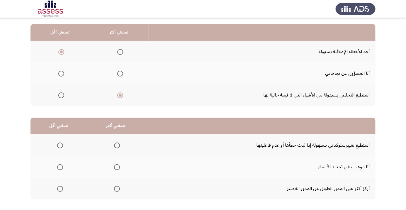
scroll to position [58, 0]
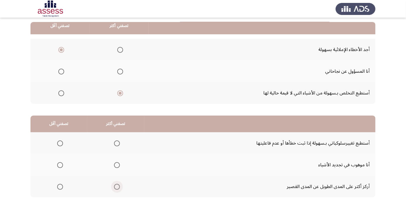
click at [115, 186] on span "Select an option" at bounding box center [117, 187] width 6 height 6
click at [115, 186] on input "Select an option" at bounding box center [117, 187] width 6 height 6
click at [115, 143] on span "Select an option" at bounding box center [117, 143] width 6 height 6
click at [115, 143] on input "Select an option" at bounding box center [117, 143] width 6 height 6
click at [60, 187] on span "Select an option" at bounding box center [60, 187] width 0 height 0
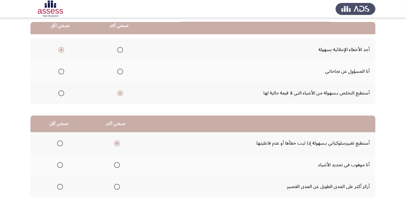
click at [59, 186] on input "Select an option" at bounding box center [60, 187] width 6 height 6
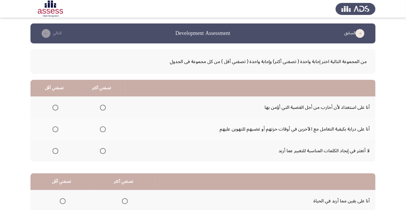
click at [101, 105] on span "Select an option" at bounding box center [103, 108] width 6 height 6
click at [101, 105] on input "Select an option" at bounding box center [103, 108] width 6 height 6
click at [102, 129] on span "Select an option" at bounding box center [103, 129] width 6 height 6
click at [102, 129] on input "Select an option" at bounding box center [103, 129] width 6 height 6
click at [55, 148] on mat-radio-button "Select an option" at bounding box center [54, 151] width 8 height 6
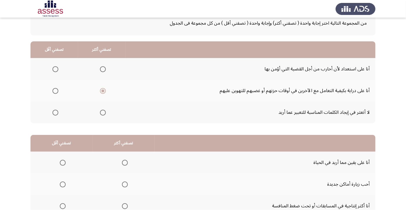
scroll to position [39, 0]
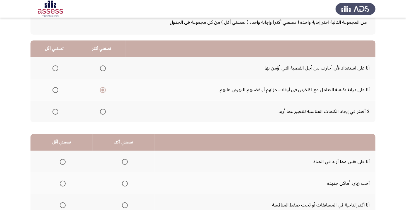
click at [55, 112] on span "Select an option" at bounding box center [55, 112] width 0 height 0
click at [55, 111] on input "Select an option" at bounding box center [55, 112] width 6 height 6
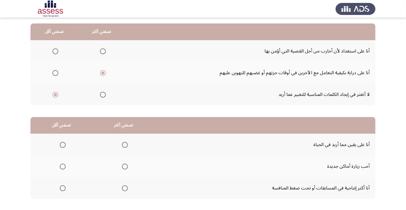
scroll to position [58, 0]
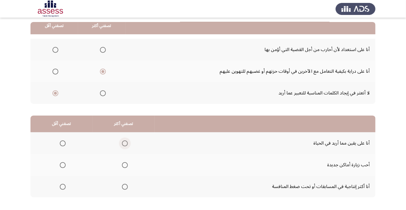
click at [125, 142] on span "Select an option" at bounding box center [125, 143] width 6 height 6
click at [125, 142] on input "Select an option" at bounding box center [125, 143] width 6 height 6
click at [63, 166] on span "Select an option" at bounding box center [63, 165] width 6 height 6
click at [63, 166] on input "Select an option" at bounding box center [63, 165] width 6 height 6
click at [128, 195] on th at bounding box center [124, 186] width 62 height 22
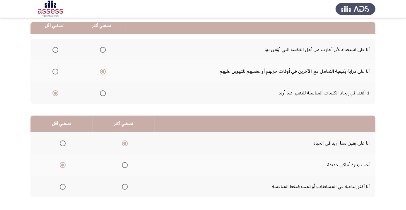
click at [123, 186] on span "Select an option" at bounding box center [125, 187] width 6 height 6
click at [123, 186] on input "Select an option" at bounding box center [125, 187] width 6 height 6
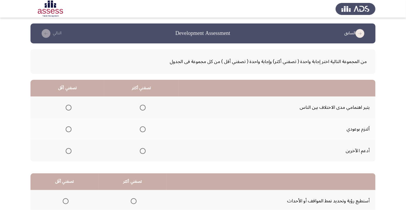
click at [361, 147] on td "أدعم الآخرين" at bounding box center [276, 151] width 197 height 22
click at [141, 130] on span "Select an option" at bounding box center [143, 129] width 6 height 6
click at [141, 130] on input "Select an option" at bounding box center [143, 129] width 6 height 6
click at [68, 105] on span "Select an option" at bounding box center [69, 108] width 6 height 6
click at [68, 105] on input "Select an option" at bounding box center [69, 108] width 6 height 6
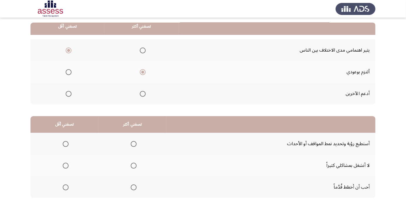
scroll to position [58, 0]
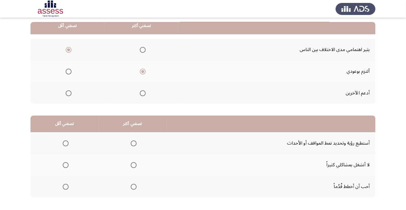
click at [134, 187] on span "Select an option" at bounding box center [134, 187] width 0 height 0
click at [132, 186] on input "Select an option" at bounding box center [134, 187] width 6 height 6
click at [66, 165] on span "Select an option" at bounding box center [66, 165] width 0 height 0
click at [65, 164] on input "Select an option" at bounding box center [66, 165] width 6 height 6
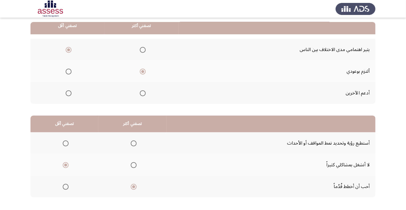
scroll to position [0, 0]
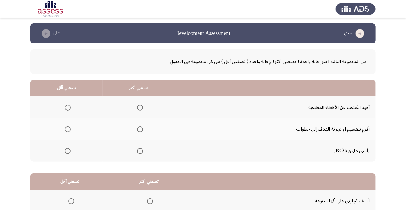
click at [139, 131] on span "Select an option" at bounding box center [140, 129] width 6 height 6
click at [139, 131] on input "Select an option" at bounding box center [140, 129] width 6 height 6
click at [67, 150] on span "Select an option" at bounding box center [68, 151] width 6 height 6
click at [67, 150] on input "Select an option" at bounding box center [68, 151] width 6 height 6
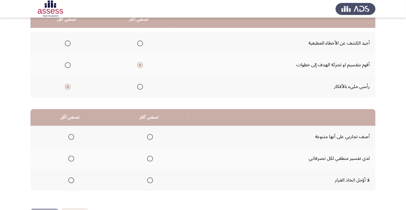
scroll to position [56, 0]
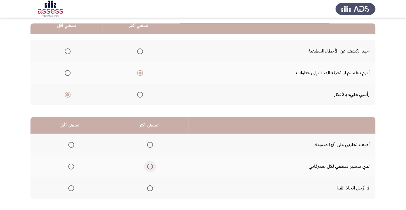
click at [151, 163] on span "Select an option" at bounding box center [150, 166] width 6 height 6
click at [151, 163] on input "Select an option" at bounding box center [150, 166] width 6 height 6
click at [71, 185] on span "Select an option" at bounding box center [71, 188] width 6 height 6
click at [71, 185] on input "Select an option" at bounding box center [71, 188] width 6 height 6
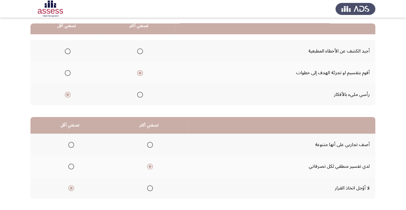
scroll to position [0, 0]
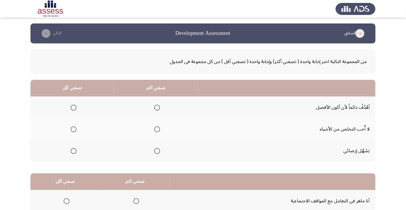
click at [350, 108] on td "أهْدُفْ دائماً لأن أكون الأفضل" at bounding box center [287, 107] width 178 height 22
click at [157, 110] on span "Select an option" at bounding box center [157, 108] width 6 height 6
click at [157, 110] on input "Select an option" at bounding box center [157, 108] width 6 height 6
click at [74, 148] on span "Select an option" at bounding box center [74, 151] width 6 height 6
click at [74, 148] on input "Select an option" at bounding box center [74, 151] width 6 height 6
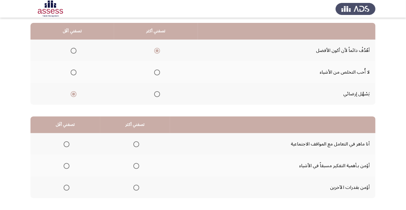
scroll to position [58, 0]
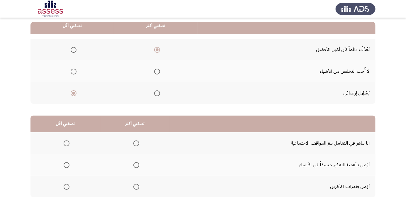
click at [142, 144] on th at bounding box center [135, 143] width 70 height 22
click at [67, 165] on span "Select an option" at bounding box center [67, 165] width 0 height 0
click at [66, 164] on input "Select an option" at bounding box center [67, 165] width 6 height 6
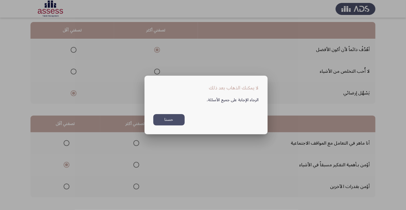
click at [368, 136] on div at bounding box center [203, 105] width 406 height 210
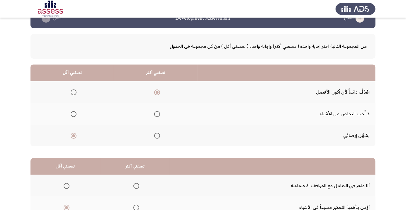
scroll to position [58, 0]
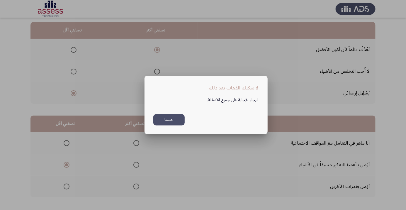
click at [367, 114] on div at bounding box center [203, 105] width 406 height 210
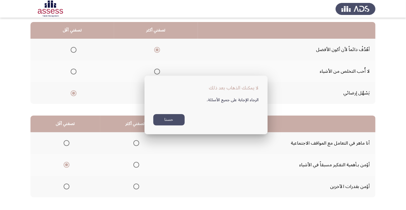
scroll to position [58, 0]
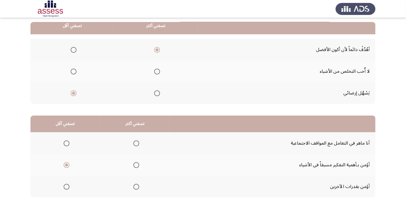
click at [136, 143] on span "Select an option" at bounding box center [136, 143] width 0 height 0
click at [135, 143] on input "Select an option" at bounding box center [136, 143] width 6 height 6
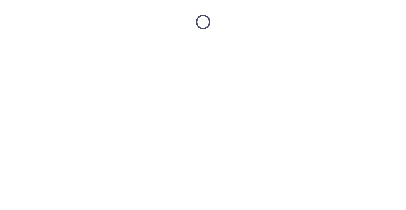
scroll to position [0, 0]
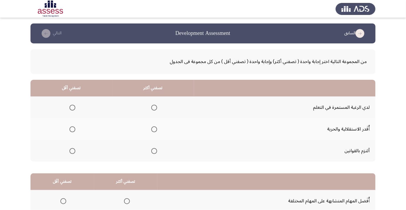
click at [153, 150] on span "Select an option" at bounding box center [154, 151] width 6 height 6
click at [153, 150] on input "Select an option" at bounding box center [154, 151] width 6 height 6
click at [73, 131] on span "Select an option" at bounding box center [72, 129] width 6 height 6
click at [73, 131] on input "Select an option" at bounding box center [72, 129] width 6 height 6
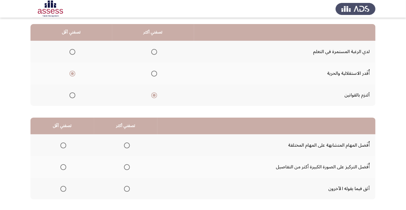
scroll to position [56, 0]
click at [127, 168] on span "Select an option" at bounding box center [127, 167] width 6 height 6
click at [127, 168] on input "Select an option" at bounding box center [127, 167] width 6 height 6
click at [63, 144] on span "Select an option" at bounding box center [63, 145] width 6 height 6
click at [63, 144] on input "Select an option" at bounding box center [63, 145] width 6 height 6
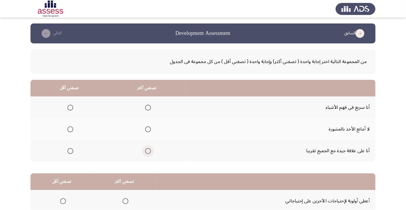
click at [148, 151] on span "Select an option" at bounding box center [148, 151] width 0 height 0
click at [146, 150] on input "Select an option" at bounding box center [148, 151] width 6 height 6
click at [69, 131] on span "Select an option" at bounding box center [70, 129] width 6 height 6
click at [69, 131] on input "Select an option" at bounding box center [70, 129] width 6 height 6
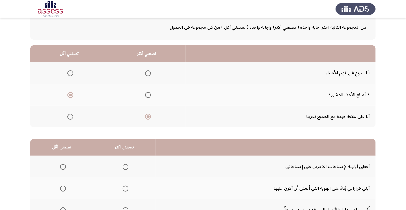
scroll to position [42, 0]
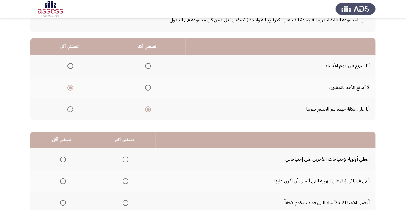
click at [125, 203] on span "Select an option" at bounding box center [125, 203] width 0 height 0
click at [125, 202] on input "Select an option" at bounding box center [125, 203] width 6 height 6
click at [64, 188] on th at bounding box center [61, 181] width 63 height 22
click at [63, 181] on span "Select an option" at bounding box center [63, 181] width 0 height 0
click at [63, 180] on input "Select an option" at bounding box center [63, 181] width 6 height 6
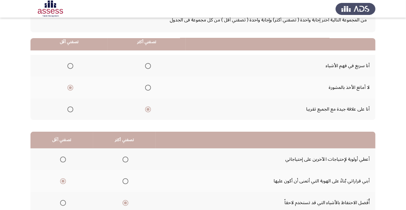
scroll to position [58, 0]
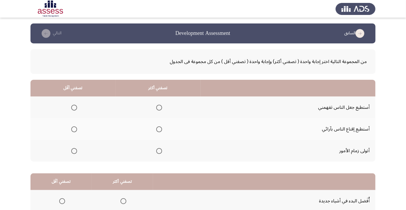
click at [158, 129] on span "Select an option" at bounding box center [159, 129] width 6 height 6
click at [158, 129] on input "Select an option" at bounding box center [159, 129] width 6 height 6
click at [75, 105] on span "Select an option" at bounding box center [74, 108] width 6 height 6
click at [75, 105] on input "Select an option" at bounding box center [74, 108] width 6 height 6
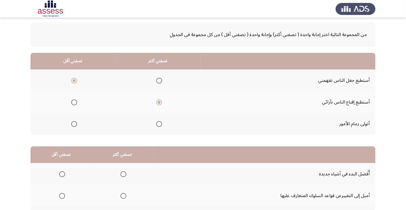
scroll to position [27, 0]
click at [111, 176] on th at bounding box center [122, 174] width 61 height 22
click at [123, 176] on span "Select an option" at bounding box center [123, 174] width 6 height 6
click at [123, 176] on input "Select an option" at bounding box center [123, 174] width 6 height 6
click at [62, 195] on span "Select an option" at bounding box center [62, 195] width 0 height 0
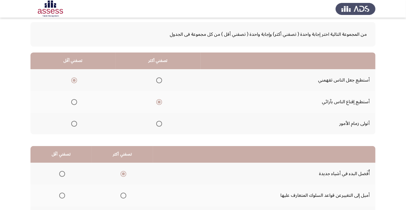
click at [62, 195] on input "Select an option" at bounding box center [62, 195] width 6 height 6
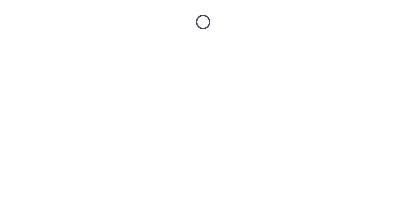
scroll to position [0, 0]
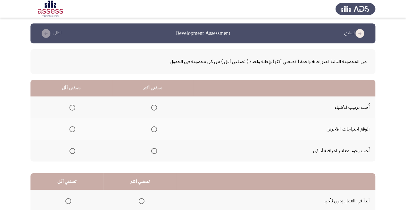
click at [149, 135] on th at bounding box center [153, 129] width 82 height 22
click at [72, 151] on span "Select an option" at bounding box center [72, 151] width 0 height 0
click at [72, 150] on input "Select an option" at bounding box center [72, 151] width 6 height 6
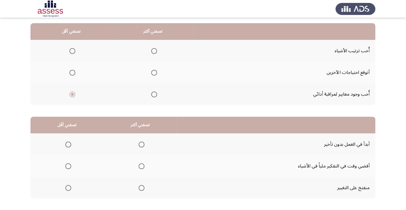
scroll to position [56, 0]
click at [133, 154] on th at bounding box center [140, 145] width 73 height 22
click at [141, 147] on span "Select an option" at bounding box center [142, 145] width 6 height 6
click at [141, 147] on input "Select an option" at bounding box center [142, 145] width 6 height 6
click at [68, 166] on span "Select an option" at bounding box center [68, 166] width 0 height 0
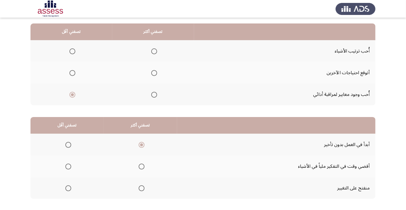
click at [68, 166] on input "Select an option" at bounding box center [68, 166] width 6 height 6
click at [159, 71] on th at bounding box center [153, 73] width 82 height 22
click at [154, 73] on span "Select an option" at bounding box center [154, 73] width 0 height 0
click at [153, 73] on input "Select an option" at bounding box center [154, 73] width 6 height 6
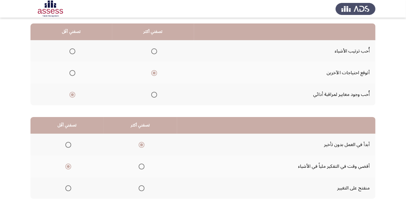
scroll to position [0, 0]
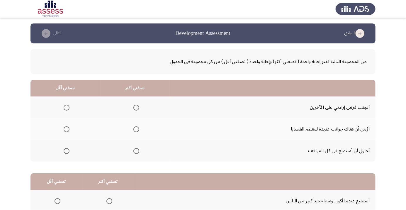
click at [136, 152] on span "Select an option" at bounding box center [136, 151] width 6 height 6
click at [136, 152] on input "Select an option" at bounding box center [136, 151] width 6 height 6
click at [66, 107] on span "Select an option" at bounding box center [67, 108] width 6 height 6
click at [66, 107] on input "Select an option" at bounding box center [67, 108] width 6 height 6
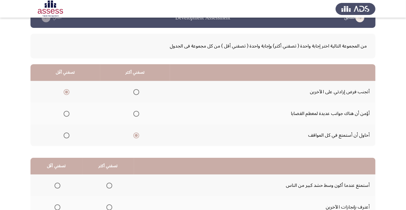
scroll to position [58, 0]
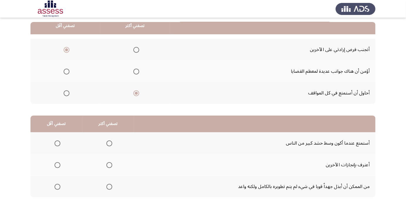
click at [109, 184] on span "Select an option" at bounding box center [109, 187] width 6 height 6
click at [109, 184] on input "Select an option" at bounding box center [109, 187] width 6 height 6
click at [57, 165] on span "Select an option" at bounding box center [57, 165] width 0 height 0
click at [57, 164] on input "Select an option" at bounding box center [57, 165] width 6 height 6
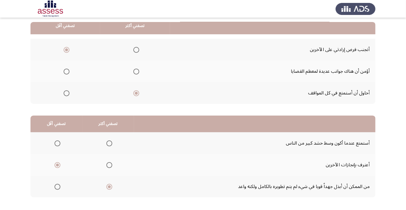
scroll to position [0, 0]
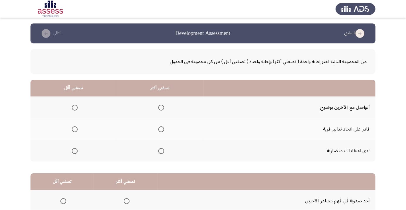
click at [162, 105] on span "Select an option" at bounding box center [161, 108] width 6 height 6
click at [162, 105] on input "Select an option" at bounding box center [161, 108] width 6 height 6
click at [75, 149] on span "Select an option" at bounding box center [75, 151] width 6 height 6
click at [75, 149] on input "Select an option" at bounding box center [75, 151] width 6 height 6
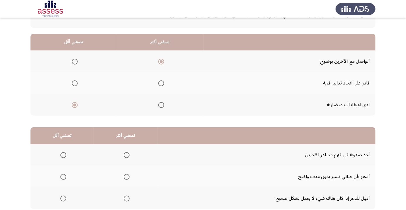
scroll to position [58, 0]
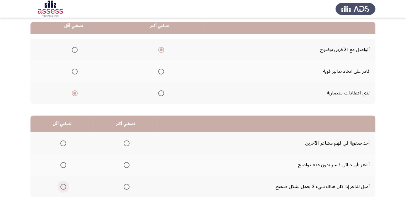
click at [63, 186] on span "Select an option" at bounding box center [63, 187] width 6 height 6
click at [63, 186] on input "Select an option" at bounding box center [63, 187] width 6 height 6
click at [127, 143] on span "Select an option" at bounding box center [127, 143] width 0 height 0
click at [125, 143] on input "Select an option" at bounding box center [127, 143] width 6 height 6
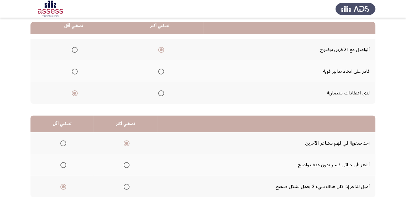
scroll to position [0, 0]
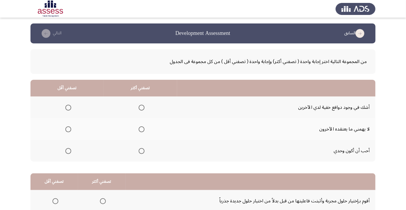
click at [64, 137] on th at bounding box center [66, 129] width 73 height 22
click at [66, 128] on span "Select an option" at bounding box center [68, 129] width 6 height 6
click at [66, 128] on input "Select an option" at bounding box center [68, 129] width 6 height 6
click at [142, 151] on span "Select an option" at bounding box center [142, 151] width 0 height 0
click at [140, 150] on input "Select an option" at bounding box center [142, 151] width 6 height 6
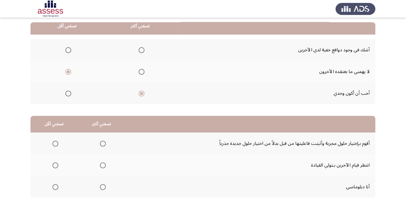
scroll to position [58, 0]
click at [101, 143] on span "Select an option" at bounding box center [103, 143] width 6 height 6
click at [101, 143] on input "Select an option" at bounding box center [103, 143] width 6 height 6
click at [52, 167] on span "Select an option" at bounding box center [55, 165] width 6 height 6
click at [52, 167] on input "Select an option" at bounding box center [55, 165] width 6 height 6
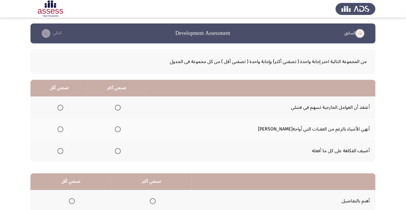
click at [132, 135] on th at bounding box center [116, 129] width 57 height 22
click at [140, 126] on th at bounding box center [116, 129] width 57 height 22
click at [118, 129] on span "Select an option" at bounding box center [118, 129] width 0 height 0
click at [121, 129] on input "Select an option" at bounding box center [118, 129] width 6 height 6
click at [60, 108] on span "Select an option" at bounding box center [60, 108] width 0 height 0
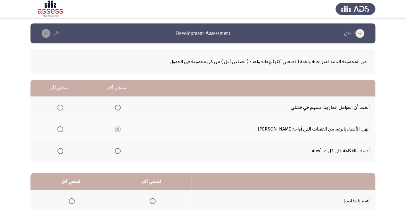
click at [63, 107] on input "Select an option" at bounding box center [60, 108] width 6 height 6
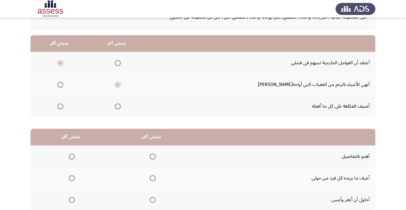
scroll to position [45, 0]
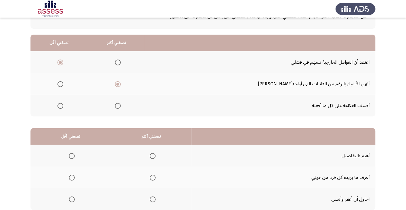
click at [151, 179] on span "Select an option" at bounding box center [153, 178] width 6 height 6
click at [151, 179] on input "Select an option" at bounding box center [153, 178] width 6 height 6
click at [72, 156] on span "Select an option" at bounding box center [72, 156] width 0 height 0
click at [72, 155] on input "Select an option" at bounding box center [72, 156] width 6 height 6
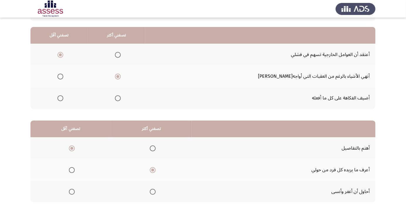
scroll to position [58, 0]
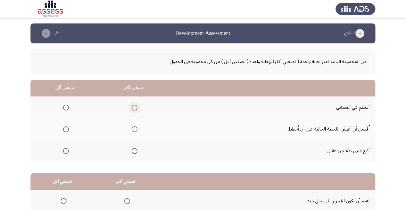
click at [133, 105] on span "Select an option" at bounding box center [135, 108] width 6 height 6
click at [133, 105] on input "Select an option" at bounding box center [135, 108] width 6 height 6
click at [66, 149] on span "Select an option" at bounding box center [66, 151] width 6 height 6
click at [66, 149] on input "Select an option" at bounding box center [66, 151] width 6 height 6
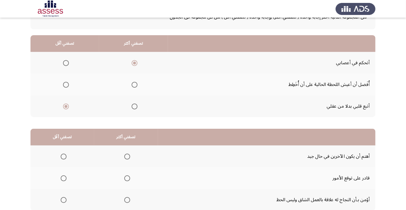
scroll to position [58, 0]
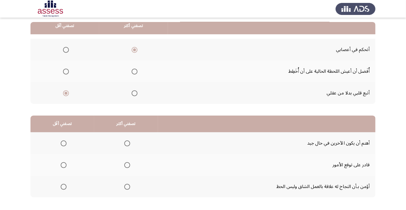
click at [127, 187] on span "Select an option" at bounding box center [127, 187] width 0 height 0
click at [125, 186] on input "Select an option" at bounding box center [127, 187] width 6 height 6
click at [64, 166] on span "Select an option" at bounding box center [64, 165] width 6 height 6
click at [64, 166] on input "Select an option" at bounding box center [64, 165] width 6 height 6
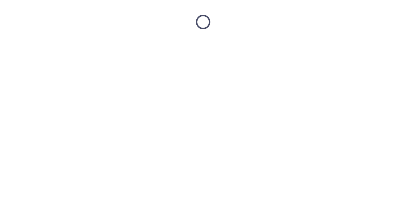
scroll to position [0, 0]
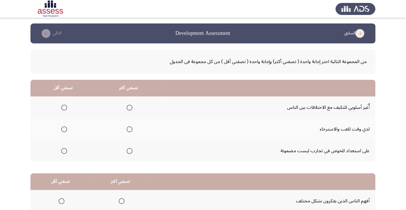
click at [64, 129] on span "Select an option" at bounding box center [64, 129] width 0 height 0
click at [64, 129] on input "Select an option" at bounding box center [64, 129] width 6 height 6
click at [129, 150] on span "Select an option" at bounding box center [130, 151] width 6 height 6
click at [129, 150] on input "Select an option" at bounding box center [130, 151] width 6 height 6
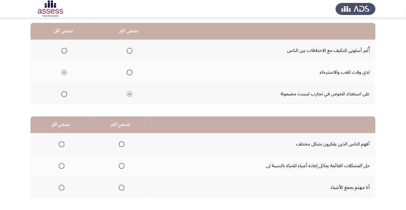
scroll to position [58, 0]
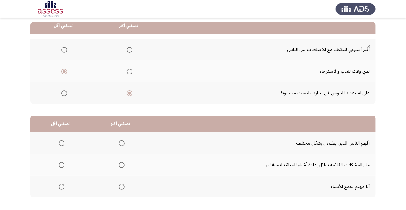
click at [59, 140] on span "Select an option" at bounding box center [62, 143] width 6 height 6
click at [59, 140] on input "Select an option" at bounding box center [62, 143] width 6 height 6
click at [122, 187] on span "Select an option" at bounding box center [122, 187] width 0 height 0
click at [120, 186] on input "Select an option" at bounding box center [122, 187] width 6 height 6
click at [122, 165] on span "Select an option" at bounding box center [122, 165] width 0 height 0
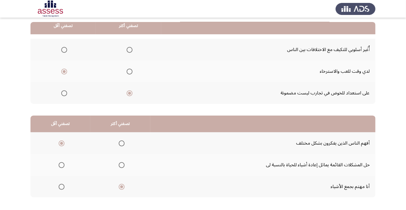
click at [120, 164] on input "Select an option" at bounding box center [122, 165] width 6 height 6
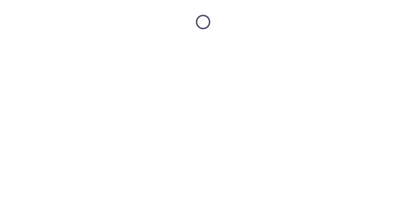
scroll to position [0, 0]
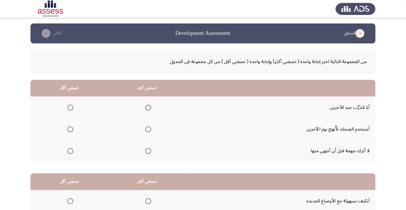
click at [149, 152] on span "Select an option" at bounding box center [148, 151] width 6 height 6
click at [149, 152] on input "Select an option" at bounding box center [148, 151] width 6 height 6
click at [49, 119] on th at bounding box center [69, 129] width 78 height 22
click at [70, 127] on span "Select an option" at bounding box center [70, 129] width 6 height 6
click at [70, 127] on input "Select an option" at bounding box center [70, 129] width 6 height 6
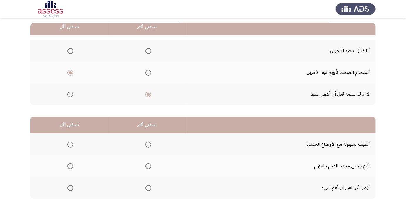
scroll to position [58, 0]
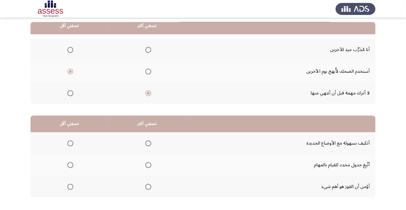
click at [148, 165] on span "Select an option" at bounding box center [148, 165] width 0 height 0
click at [148, 164] on input "Select an option" at bounding box center [148, 165] width 6 height 6
click at [150, 184] on span "Select an option" at bounding box center [148, 187] width 6 height 6
click at [150, 184] on input "Select an option" at bounding box center [148, 187] width 6 height 6
click at [70, 140] on span "Select an option" at bounding box center [70, 143] width 6 height 6
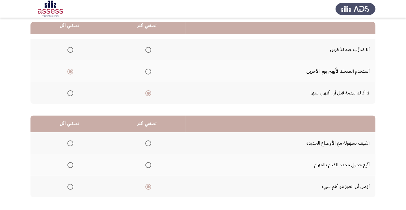
click at [70, 140] on input "Select an option" at bounding box center [70, 143] width 6 height 6
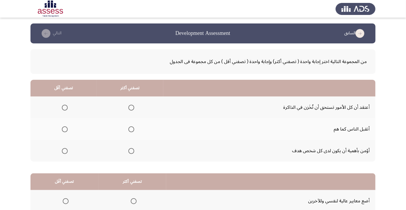
click at [65, 108] on span "Select an option" at bounding box center [65, 108] width 0 height 0
click at [65, 107] on input "Select an option" at bounding box center [65, 108] width 6 height 6
click at [131, 151] on span "Select an option" at bounding box center [131, 151] width 0 height 0
click at [131, 150] on input "Select an option" at bounding box center [131, 151] width 6 height 6
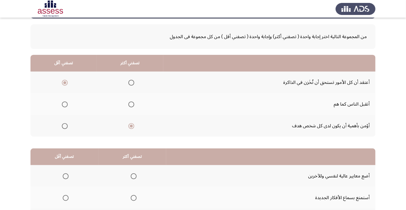
scroll to position [58, 0]
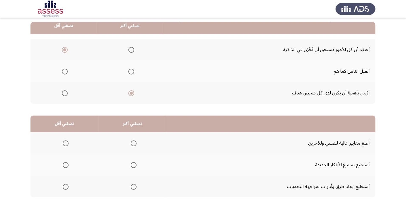
click at [134, 165] on span "Select an option" at bounding box center [134, 165] width 0 height 0
click at [132, 164] on input "Select an option" at bounding box center [134, 165] width 6 height 6
click at [63, 142] on span "Select an option" at bounding box center [66, 143] width 6 height 6
click at [63, 142] on input "Select an option" at bounding box center [66, 143] width 6 height 6
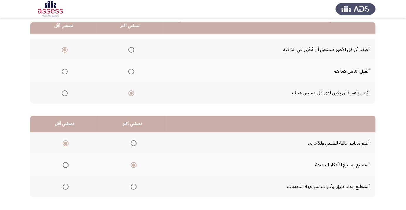
scroll to position [0, 0]
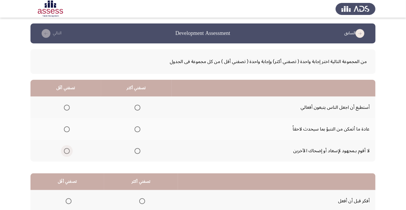
click at [68, 152] on span "Select an option" at bounding box center [67, 151] width 6 height 6
click at [68, 152] on input "Select an option" at bounding box center [67, 151] width 6 height 6
click at [134, 128] on span "Select an option" at bounding box center [137, 129] width 6 height 6
click at [134, 128] on input "Select an option" at bounding box center [137, 129] width 6 height 6
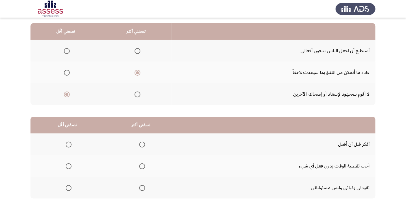
scroll to position [58, 0]
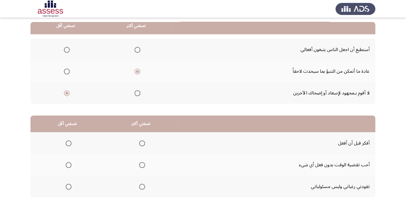
click at [132, 188] on th at bounding box center [141, 186] width 74 height 22
click at [66, 162] on span "Select an option" at bounding box center [69, 165] width 6 height 6
click at [66, 162] on input "Select an option" at bounding box center [69, 165] width 6 height 6
click at [142, 180] on th at bounding box center [141, 186] width 74 height 22
click at [142, 188] on span "Select an option" at bounding box center [142, 187] width 6 height 6
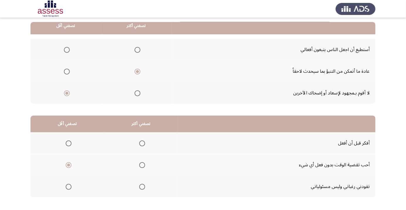
click at [142, 188] on input "Select an option" at bounding box center [142, 187] width 6 height 6
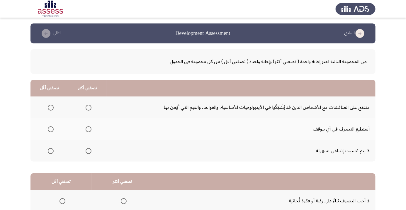
click at [88, 127] on span "Select an option" at bounding box center [89, 129] width 6 height 6
click at [88, 127] on input "Select an option" at bounding box center [89, 129] width 6 height 6
click at [48, 153] on span "Select an option" at bounding box center [51, 151] width 6 height 6
click at [48, 153] on input "Select an option" at bounding box center [51, 151] width 6 height 6
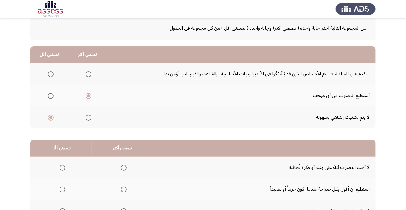
scroll to position [34, 0]
click at [125, 190] on span "Select an option" at bounding box center [124, 189] width 6 height 6
click at [125, 190] on input "Select an option" at bounding box center [124, 189] width 6 height 6
click at [61, 164] on span "Select an option" at bounding box center [62, 167] width 6 height 6
click at [61, 164] on input "Select an option" at bounding box center [62, 167] width 6 height 6
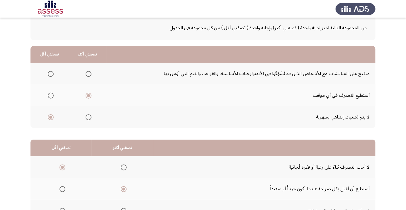
scroll to position [58, 0]
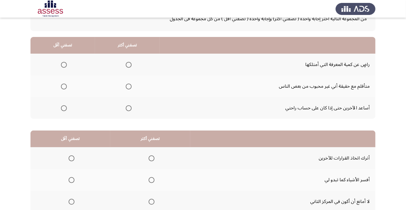
scroll to position [42, 0]
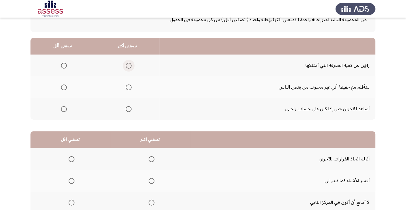
click at [129, 66] on span "Select an option" at bounding box center [129, 66] width 0 height 0
click at [127, 65] on input "Select an option" at bounding box center [129, 66] width 6 height 6
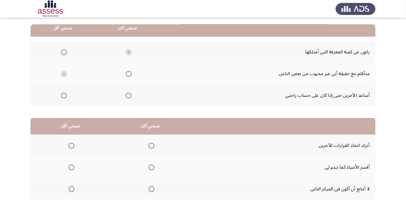
scroll to position [58, 0]
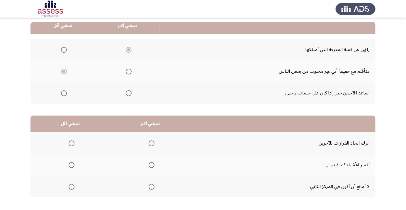
click at [154, 164] on span "Select an option" at bounding box center [152, 165] width 6 height 6
click at [154, 164] on input "Select an option" at bounding box center [152, 165] width 6 height 6
click at [73, 188] on span "Select an option" at bounding box center [72, 187] width 6 height 6
click at [73, 188] on input "Select an option" at bounding box center [72, 187] width 6 height 6
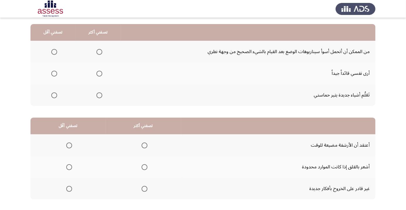
scroll to position [56, 0]
click at [354, 75] on td "أرى نفسي قائداً جيداً" at bounding box center [248, 73] width 255 height 22
click at [99, 74] on span "Select an option" at bounding box center [99, 74] width 0 height 0
click at [98, 73] on input "Select an option" at bounding box center [99, 74] width 6 height 6
click at [54, 52] on span "Select an option" at bounding box center [54, 52] width 0 height 0
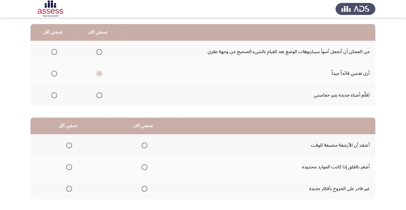
click at [54, 51] on input "Select an option" at bounding box center [54, 52] width 6 height 6
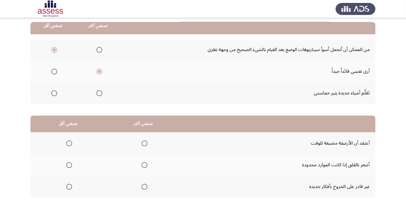
click at [144, 165] on span "Select an option" at bounding box center [144, 165] width 0 height 0
click at [144, 164] on input "Select an option" at bounding box center [145, 165] width 6 height 6
click at [69, 187] on span "Select an option" at bounding box center [69, 187] width 0 height 0
click at [69, 186] on input "Select an option" at bounding box center [69, 187] width 6 height 6
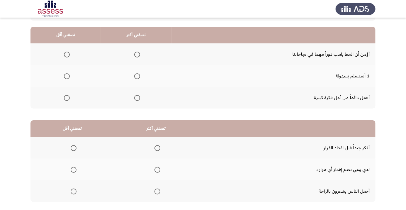
scroll to position [0, 0]
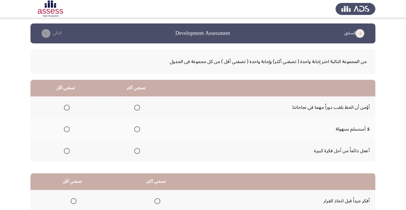
click at [137, 151] on span "Select an option" at bounding box center [137, 151] width 0 height 0
click at [136, 150] on input "Select an option" at bounding box center [137, 151] width 6 height 6
click at [60, 98] on th at bounding box center [65, 107] width 70 height 22
click at [68, 108] on span "Select an option" at bounding box center [67, 108] width 6 height 6
click at [68, 108] on input "Select an option" at bounding box center [67, 108] width 6 height 6
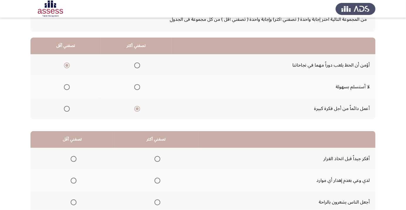
scroll to position [58, 0]
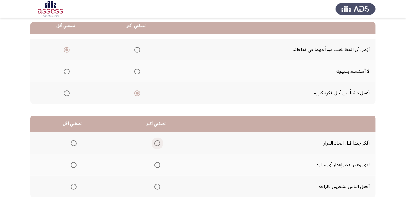
click at [157, 143] on span "Select an option" at bounding box center [157, 143] width 0 height 0
click at [156, 143] on input "Select an option" at bounding box center [157, 143] width 6 height 6
click at [156, 178] on th at bounding box center [156, 186] width 84 height 22
click at [155, 184] on span "Select an option" at bounding box center [157, 187] width 6 height 6
click at [155, 184] on input "Select an option" at bounding box center [157, 187] width 6 height 6
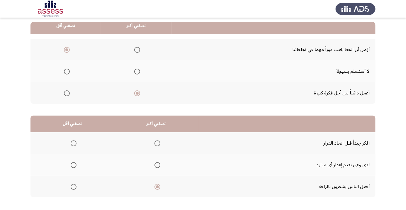
click at [157, 143] on span "Select an option" at bounding box center [157, 143] width 0 height 0
click at [156, 143] on input "Select an option" at bounding box center [157, 143] width 6 height 6
click at [73, 162] on span "Select an option" at bounding box center [74, 165] width 6 height 6
click at [73, 162] on input "Select an option" at bounding box center [74, 165] width 6 height 6
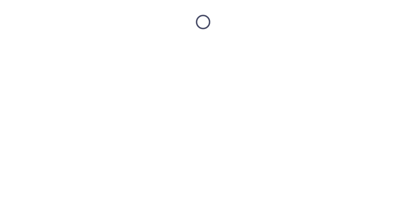
scroll to position [0, 0]
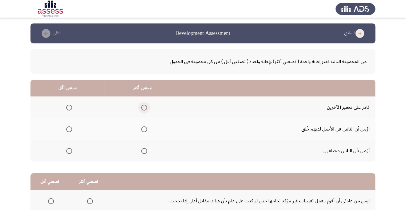
click at [145, 109] on span "Select an option" at bounding box center [144, 108] width 6 height 6
click at [145, 109] on input "Select an option" at bounding box center [144, 108] width 6 height 6
click at [71, 131] on span "Select an option" at bounding box center [69, 129] width 6 height 6
click at [71, 131] on input "Select an option" at bounding box center [69, 129] width 6 height 6
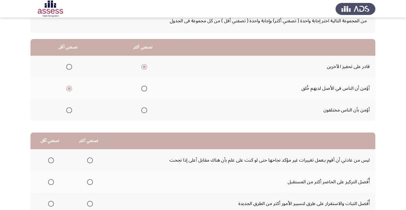
scroll to position [58, 0]
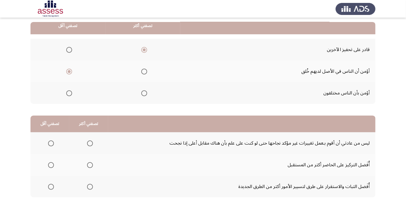
click at [88, 188] on span "Select an option" at bounding box center [90, 187] width 6 height 6
click at [88, 188] on input "Select an option" at bounding box center [90, 187] width 6 height 6
click at [50, 164] on span "Select an option" at bounding box center [51, 165] width 6 height 6
click at [50, 164] on input "Select an option" at bounding box center [51, 165] width 6 height 6
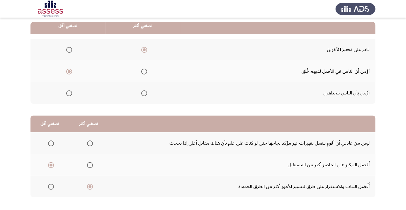
scroll to position [0, 0]
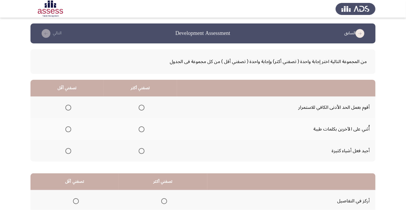
click at [132, 131] on th at bounding box center [140, 129] width 73 height 22
click at [141, 127] on span "Select an option" at bounding box center [142, 129] width 6 height 6
click at [141, 127] on input "Select an option" at bounding box center [142, 129] width 6 height 6
click at [68, 150] on span "Select an option" at bounding box center [68, 151] width 6 height 6
click at [68, 150] on input "Select an option" at bounding box center [68, 151] width 6 height 6
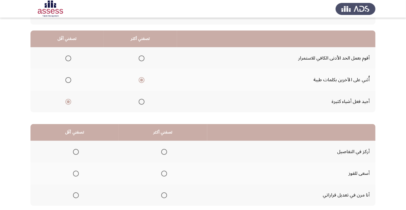
scroll to position [58, 0]
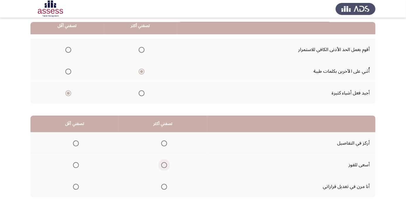
click at [165, 165] on span "Select an option" at bounding box center [164, 165] width 6 height 6
click at [165, 165] on input "Select an option" at bounding box center [164, 165] width 6 height 6
click at [164, 187] on span "Select an option" at bounding box center [164, 187] width 0 height 0
click at [163, 186] on input "Select an option" at bounding box center [164, 187] width 6 height 6
click at [74, 143] on span "Select an option" at bounding box center [76, 143] width 6 height 6
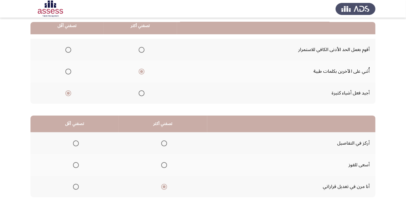
click at [74, 143] on input "Select an option" at bounding box center [76, 143] width 6 height 6
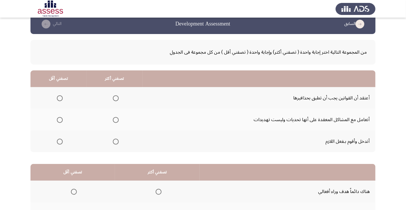
scroll to position [14, 0]
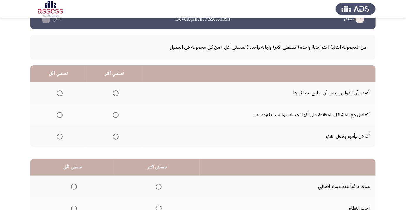
click at [113, 136] on span "Select an option" at bounding box center [116, 137] width 6 height 6
click at [113, 136] on input "Select an option" at bounding box center [116, 137] width 6 height 6
click at [59, 112] on span "Select an option" at bounding box center [60, 115] width 6 height 6
click at [59, 112] on input "Select an option" at bounding box center [60, 115] width 6 height 6
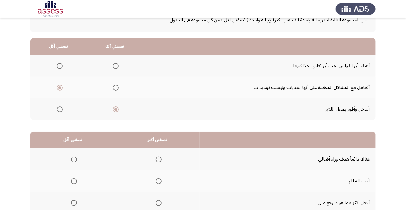
scroll to position [43, 0]
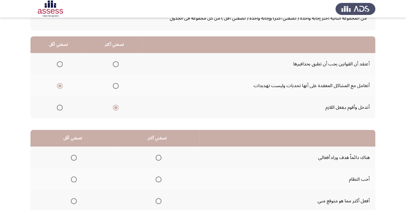
click at [157, 209] on th at bounding box center [157, 201] width 85 height 22
click at [157, 200] on span "Select an option" at bounding box center [159, 201] width 6 height 6
click at [157, 200] on input "Select an option" at bounding box center [159, 201] width 6 height 6
click at [155, 147] on th at bounding box center [157, 157] width 85 height 22
click at [157, 157] on span "Select an option" at bounding box center [159, 158] width 6 height 6
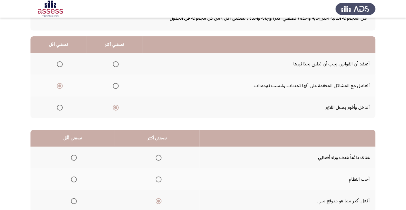
click at [157, 157] on input "Select an option" at bounding box center [159, 158] width 6 height 6
click at [72, 202] on span "Select an option" at bounding box center [74, 201] width 6 height 6
click at [72, 202] on input "Select an option" at bounding box center [74, 201] width 6 height 6
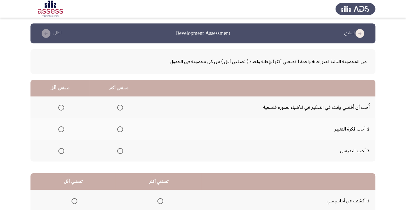
click at [58, 127] on span "Select an option" at bounding box center [61, 129] width 6 height 6
click at [58, 127] on input "Select an option" at bounding box center [61, 129] width 6 height 6
click at [122, 108] on span "Select an option" at bounding box center [120, 108] width 6 height 6
click at [122, 108] on input "Select an option" at bounding box center [120, 108] width 6 height 6
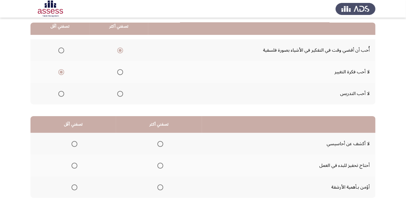
scroll to position [58, 0]
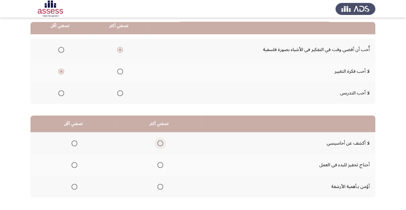
click at [161, 141] on span "Select an option" at bounding box center [160, 143] width 6 height 6
click at [161, 141] on input "Select an option" at bounding box center [160, 143] width 6 height 6
click at [72, 188] on span "Select an option" at bounding box center [74, 187] width 6 height 6
click at [72, 188] on input "Select an option" at bounding box center [74, 187] width 6 height 6
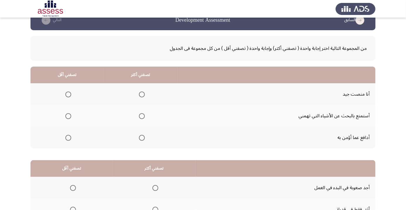
scroll to position [14, 0]
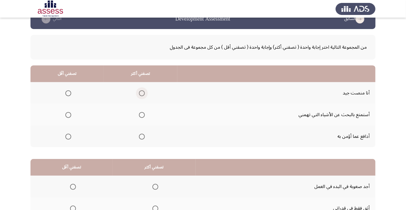
click at [142, 93] on span "Select an option" at bounding box center [142, 93] width 0 height 0
click at [141, 93] on input "Select an option" at bounding box center [142, 93] width 6 height 6
click at [68, 137] on span "Select an option" at bounding box center [68, 137] width 0 height 0
click at [68, 136] on input "Select an option" at bounding box center [68, 137] width 6 height 6
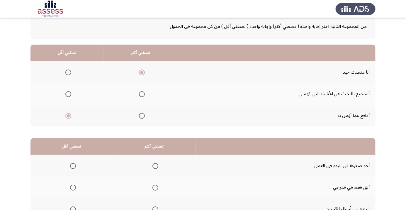
scroll to position [58, 0]
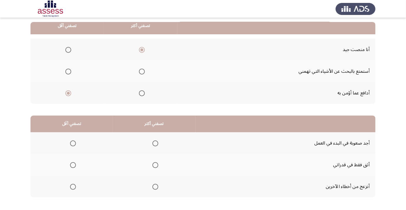
click at [157, 166] on span "Select an option" at bounding box center [155, 165] width 6 height 6
click at [157, 166] on input "Select an option" at bounding box center [155, 165] width 6 height 6
click at [70, 136] on th at bounding box center [71, 143] width 82 height 22
click at [77, 150] on th at bounding box center [71, 143] width 82 height 22
click at [72, 143] on span "Select an option" at bounding box center [73, 143] width 6 height 6
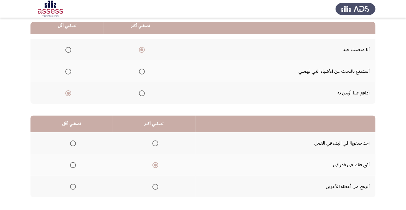
click at [72, 143] on input "Select an option" at bounding box center [73, 143] width 6 height 6
click at [68, 185] on label "Select an option" at bounding box center [72, 187] width 8 height 6
click at [70, 185] on input "Select an option" at bounding box center [73, 187] width 6 height 6
click at [70, 135] on th at bounding box center [71, 143] width 82 height 22
click at [74, 145] on span "Select an option" at bounding box center [73, 143] width 6 height 6
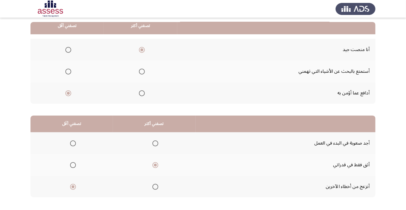
click at [74, 145] on input "Select an option" at bounding box center [73, 143] width 6 height 6
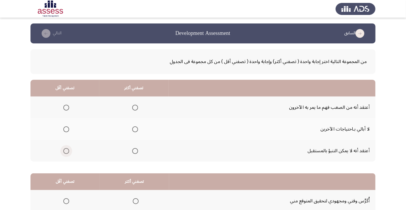
click at [66, 150] on span "Select an option" at bounding box center [66, 151] width 6 height 6
click at [66, 150] on input "Select an option" at bounding box center [66, 151] width 6 height 6
click at [135, 108] on span "Select an option" at bounding box center [135, 108] width 0 height 0
click at [134, 107] on input "Select an option" at bounding box center [135, 108] width 6 height 6
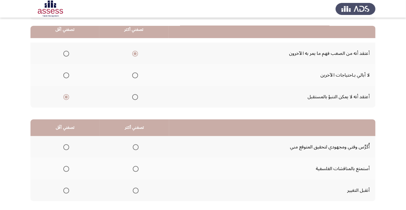
scroll to position [58, 0]
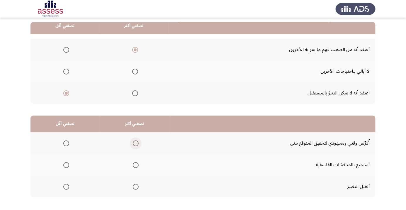
click at [134, 141] on span "Select an option" at bounding box center [136, 143] width 6 height 6
click at [134, 141] on input "Select an option" at bounding box center [136, 143] width 6 height 6
click at [66, 165] on span "Select an option" at bounding box center [66, 165] width 0 height 0
click at [66, 164] on input "Select an option" at bounding box center [66, 165] width 6 height 6
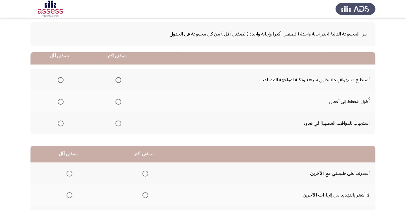
scroll to position [0, 0]
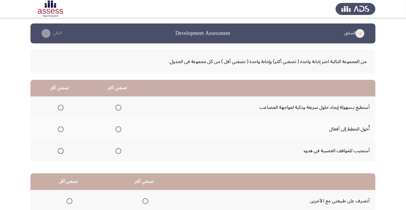
click at [118, 108] on span "Select an option" at bounding box center [118, 108] width 0 height 0
click at [117, 107] on input "Select an option" at bounding box center [118, 108] width 6 height 6
click at [61, 151] on span "Select an option" at bounding box center [61, 151] width 0 height 0
click at [60, 150] on input "Select an option" at bounding box center [61, 151] width 6 height 6
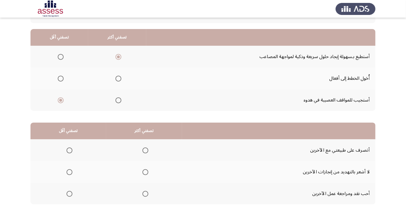
scroll to position [52, 0]
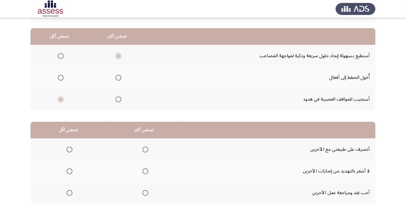
click at [147, 149] on span "Select an option" at bounding box center [145, 149] width 6 height 6
click at [147, 149] on input "Select an option" at bounding box center [145, 149] width 6 height 6
click at [69, 171] on span "Select an option" at bounding box center [69, 171] width 0 height 0
click at [69, 171] on input "Select an option" at bounding box center [70, 171] width 6 height 6
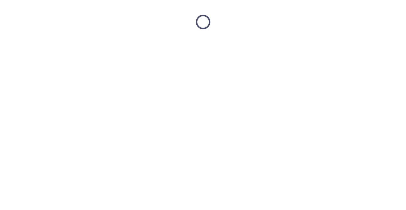
scroll to position [0, 0]
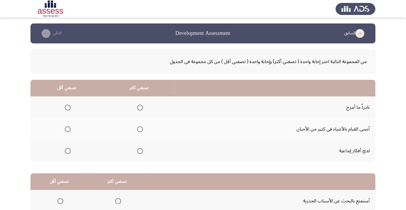
click at [140, 151] on span "Select an option" at bounding box center [140, 151] width 0 height 0
click at [139, 150] on input "Select an option" at bounding box center [140, 151] width 6 height 6
click at [67, 129] on span "Select an option" at bounding box center [68, 129] width 6 height 6
click at [67, 129] on input "Select an option" at bounding box center [68, 129] width 6 height 6
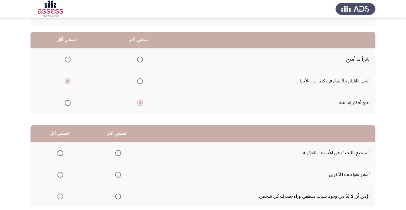
scroll to position [48, 0]
click at [118, 196] on span "Select an option" at bounding box center [118, 196] width 0 height 0
click at [117, 195] on input "Select an option" at bounding box center [118, 196] width 6 height 6
click at [60, 153] on span "Select an option" at bounding box center [60, 153] width 0 height 0
click at [60, 152] on input "Select an option" at bounding box center [60, 153] width 6 height 6
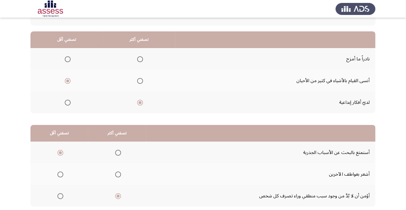
scroll to position [58, 0]
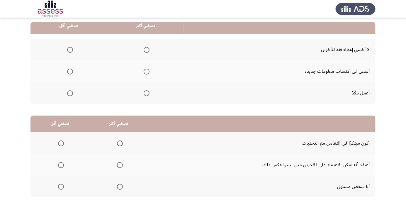
click at [141, 78] on th at bounding box center [145, 71] width 77 height 22
click at [146, 71] on span "Select an option" at bounding box center [146, 71] width 0 height 0
click at [146, 71] on input "Select an option" at bounding box center [147, 72] width 6 height 6
click at [70, 50] on span "Select an option" at bounding box center [70, 50] width 0 height 0
click at [70, 49] on input "Select an option" at bounding box center [70, 50] width 6 height 6
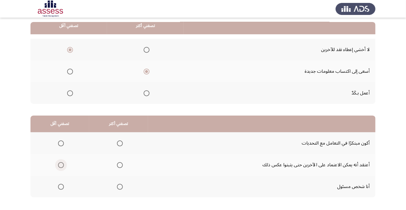
click at [61, 166] on span "Select an option" at bounding box center [61, 165] width 6 height 6
click at [61, 166] on input "Select an option" at bounding box center [61, 165] width 6 height 6
click at [117, 144] on span "Select an option" at bounding box center [120, 143] width 6 height 6
click at [117, 144] on input "Select an option" at bounding box center [120, 143] width 6 height 6
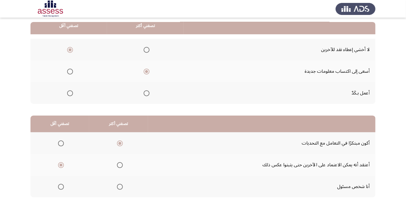
scroll to position [0, 0]
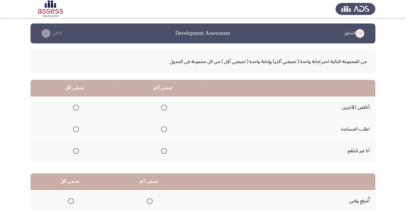
click at [76, 151] on span "Select an option" at bounding box center [76, 151] width 0 height 0
click at [75, 150] on input "Select an option" at bounding box center [76, 151] width 6 height 6
click at [164, 129] on span "Select an option" at bounding box center [164, 129] width 0 height 0
click at [163, 129] on input "Select an option" at bounding box center [164, 129] width 6 height 6
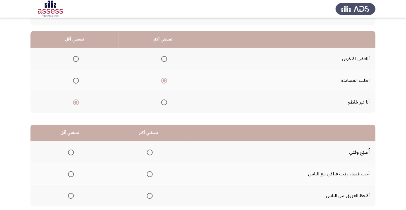
scroll to position [58, 0]
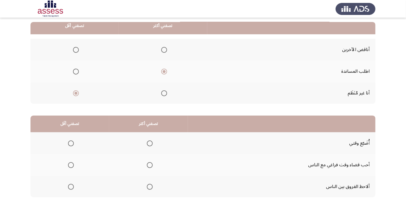
click at [70, 144] on span "Select an option" at bounding box center [71, 143] width 6 height 6
click at [70, 144] on input "Select an option" at bounding box center [71, 143] width 6 height 6
click at [142, 171] on th at bounding box center [148, 165] width 79 height 22
click at [150, 165] on span "Select an option" at bounding box center [150, 165] width 0 height 0
click at [149, 164] on input "Select an option" at bounding box center [150, 165] width 6 height 6
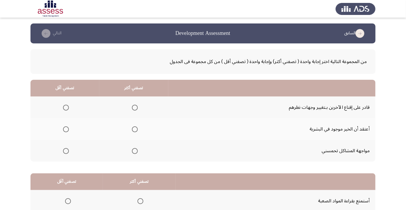
click at [135, 108] on span "Select an option" at bounding box center [135, 108] width 0 height 0
click at [133, 107] on input "Select an option" at bounding box center [135, 108] width 6 height 6
click at [63, 130] on span "Select an option" at bounding box center [66, 129] width 6 height 6
click at [63, 130] on input "Select an option" at bounding box center [66, 129] width 6 height 6
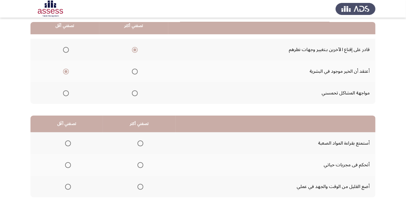
scroll to position [54, 0]
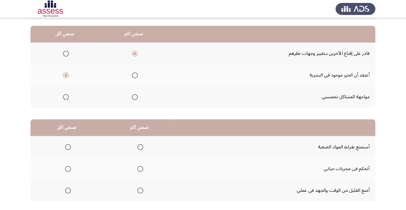
click at [140, 169] on span "Select an option" at bounding box center [140, 169] width 0 height 0
click at [140, 168] on input "Select an option" at bounding box center [140, 169] width 6 height 6
click at [62, 200] on th at bounding box center [66, 190] width 72 height 22
click at [68, 190] on span "Select an option" at bounding box center [68, 191] width 6 height 6
click at [68, 190] on input "Select an option" at bounding box center [68, 191] width 6 height 6
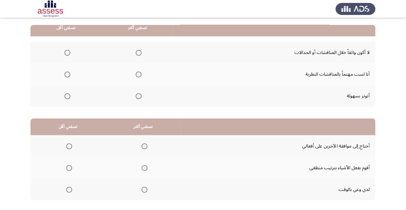
scroll to position [58, 0]
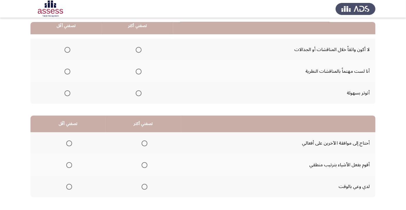
click at [138, 94] on span "Select an option" at bounding box center [139, 93] width 6 height 6
click at [138, 94] on input "Select an option" at bounding box center [139, 93] width 6 height 6
click at [64, 95] on span "Select an option" at bounding box center [67, 93] width 6 height 6
click at [64, 95] on input "Select an option" at bounding box center [67, 93] width 6 height 6
click at [139, 71] on span "Select an option" at bounding box center [139, 72] width 6 height 6
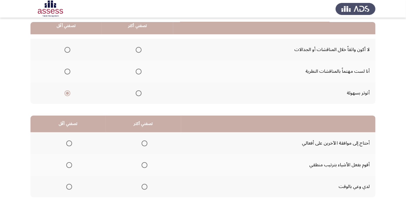
click at [139, 71] on input "Select an option" at bounding box center [139, 72] width 6 height 6
click at [146, 165] on span "Select an option" at bounding box center [145, 165] width 6 height 6
click at [146, 165] on input "Select an option" at bounding box center [145, 165] width 6 height 6
click at [69, 143] on span "Select an option" at bounding box center [69, 143] width 6 height 6
click at [69, 143] on input "Select an option" at bounding box center [69, 143] width 6 height 6
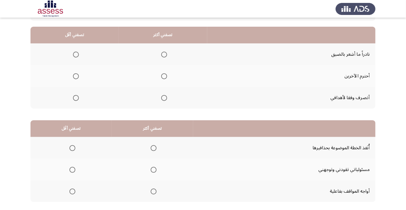
scroll to position [53, 0]
click at [164, 78] on span "Select an option" at bounding box center [164, 76] width 6 height 6
click at [164, 78] on input "Select an option" at bounding box center [164, 76] width 6 height 6
click at [75, 52] on span "Select an option" at bounding box center [76, 54] width 6 height 6
click at [75, 52] on input "Select an option" at bounding box center [76, 54] width 6 height 6
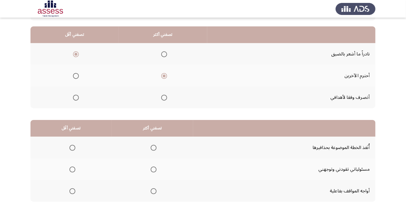
scroll to position [58, 0]
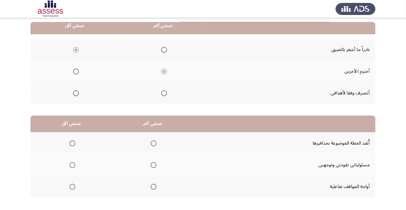
click at [152, 167] on span "Select an option" at bounding box center [154, 165] width 6 height 6
click at [152, 167] on input "Select an option" at bounding box center [154, 165] width 6 height 6
click at [73, 143] on span "Select an option" at bounding box center [72, 143] width 6 height 6
click at [73, 143] on input "Select an option" at bounding box center [72, 143] width 6 height 6
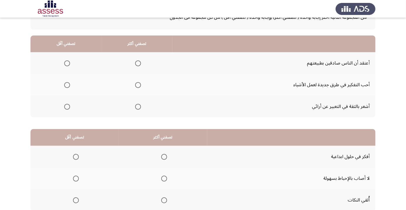
scroll to position [51, 0]
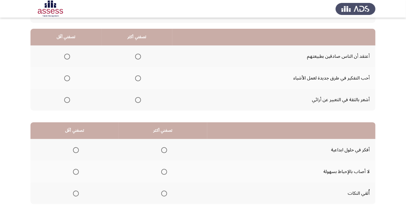
click at [74, 49] on th at bounding box center [65, 56] width 71 height 22
click at [71, 50] on th at bounding box center [65, 56] width 71 height 22
click at [133, 108] on th at bounding box center [136, 100] width 71 height 22
click at [138, 100] on span "Select an option" at bounding box center [138, 100] width 0 height 0
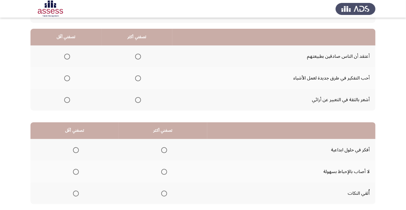
click at [137, 99] on input "Select an option" at bounding box center [138, 100] width 6 height 6
click at [67, 56] on span "Select an option" at bounding box center [67, 57] width 6 height 6
click at [67, 56] on input "Select an option" at bounding box center [67, 57] width 6 height 6
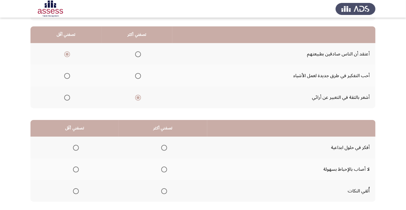
scroll to position [58, 0]
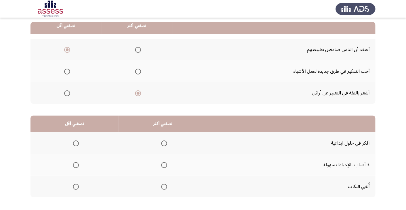
click at [75, 166] on span "Select an option" at bounding box center [76, 165] width 6 height 6
click at [75, 166] on input "Select an option" at bounding box center [76, 165] width 6 height 6
click at [170, 142] on th at bounding box center [163, 143] width 88 height 22
click at [164, 141] on span "Select an option" at bounding box center [164, 143] width 6 height 6
click at [164, 141] on input "Select an option" at bounding box center [164, 143] width 6 height 6
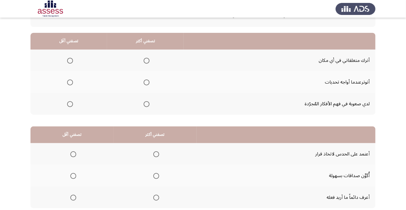
scroll to position [0, 0]
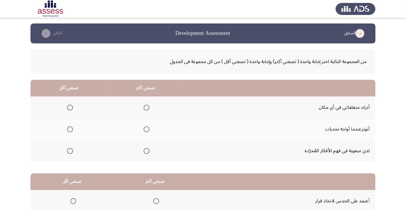
click at [70, 108] on span "Select an option" at bounding box center [70, 108] width 0 height 0
click at [70, 107] on input "Select an option" at bounding box center [70, 108] width 6 height 6
click at [145, 152] on span "Select an option" at bounding box center [147, 151] width 6 height 6
click at [145, 152] on input "Select an option" at bounding box center [147, 151] width 6 height 6
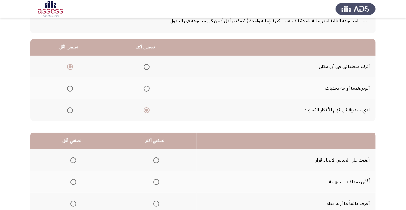
scroll to position [58, 0]
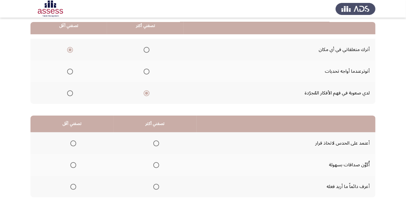
click at [158, 166] on span "Select an option" at bounding box center [156, 165] width 6 height 6
click at [158, 166] on input "Select an option" at bounding box center [156, 165] width 6 height 6
click at [73, 143] on span "Select an option" at bounding box center [73, 143] width 0 height 0
click at [73, 143] on input "Select an option" at bounding box center [73, 143] width 6 height 6
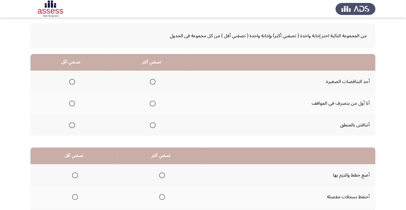
scroll to position [24, 0]
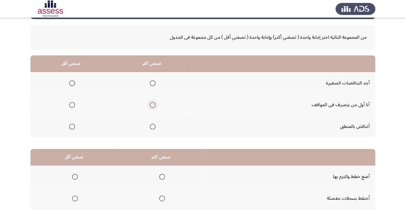
click at [153, 103] on span "Select an option" at bounding box center [153, 105] width 6 height 6
click at [153, 103] on input "Select an option" at bounding box center [153, 105] width 6 height 6
click at [69, 135] on th at bounding box center [70, 126] width 81 height 22
click at [80, 68] on th "تصفني أقَل" at bounding box center [70, 63] width 81 height 17
click at [67, 125] on label "Select an option" at bounding box center [71, 127] width 8 height 6
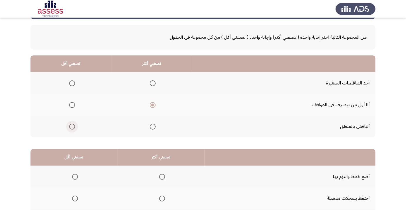
click at [69, 125] on input "Select an option" at bounding box center [72, 127] width 6 height 6
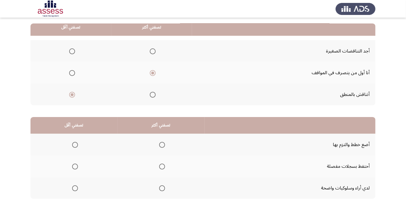
scroll to position [58, 0]
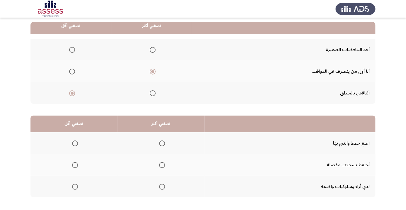
click at [163, 163] on span "Select an option" at bounding box center [162, 165] width 6 height 6
click at [163, 163] on input "Select an option" at bounding box center [162, 165] width 6 height 6
click at [75, 187] on span "Select an option" at bounding box center [75, 187] width 0 height 0
click at [75, 186] on input "Select an option" at bounding box center [75, 187] width 6 height 6
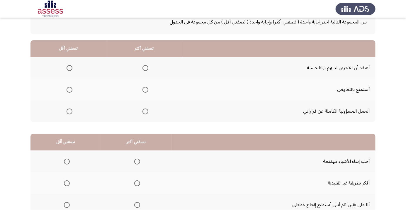
scroll to position [47, 0]
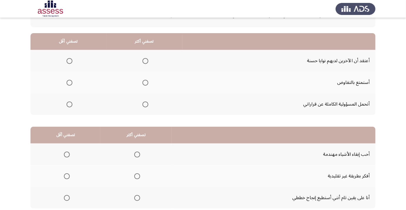
click at [68, 58] on span "Select an option" at bounding box center [70, 61] width 6 height 6
click at [68, 58] on input "Select an option" at bounding box center [70, 61] width 6 height 6
click at [141, 105] on label "Select an option" at bounding box center [144, 104] width 8 height 6
click at [142, 105] on input "Select an option" at bounding box center [145, 104] width 6 height 6
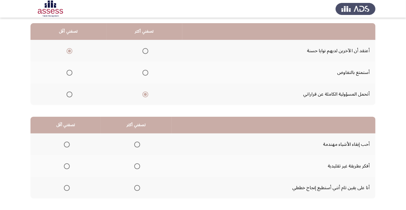
scroll to position [58, 0]
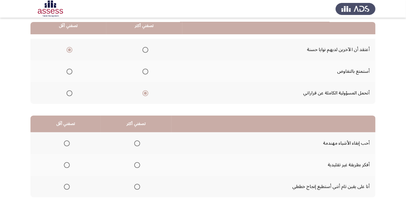
click at [67, 145] on span "Select an option" at bounding box center [67, 143] width 6 height 6
click at [67, 145] on input "Select an option" at bounding box center [67, 143] width 6 height 6
click at [134, 189] on span "Select an option" at bounding box center [137, 187] width 6 height 6
click at [134, 189] on input "Select an option" at bounding box center [137, 187] width 6 height 6
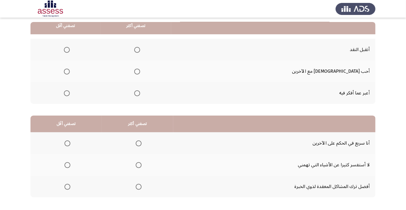
click at [137, 71] on span "Select an option" at bounding box center [137, 71] width 0 height 0
click at [140, 71] on input "Select an option" at bounding box center [137, 72] width 6 height 6
click at [70, 50] on span "Select an option" at bounding box center [67, 50] width 6 height 6
click at [70, 50] on input "Select an option" at bounding box center [67, 50] width 6 height 6
click at [67, 143] on span "Select an option" at bounding box center [67, 143] width 6 height 6
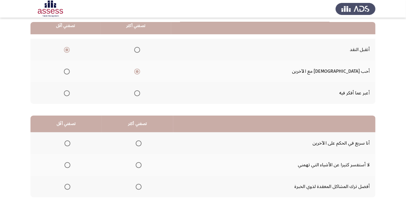
click at [67, 143] on input "Select an option" at bounding box center [67, 143] width 6 height 6
click at [136, 165] on span "Select an option" at bounding box center [139, 165] width 6 height 6
click at [136, 165] on input "Select an option" at bounding box center [139, 165] width 6 height 6
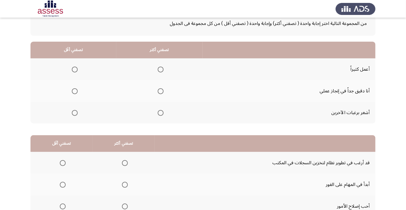
scroll to position [41, 0]
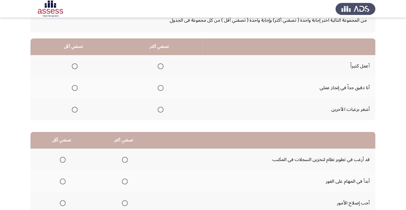
click at [161, 86] on span "Select an option" at bounding box center [161, 88] width 6 height 6
click at [161, 86] on input "Select an option" at bounding box center [161, 88] width 6 height 6
click at [75, 110] on span "Select an option" at bounding box center [75, 110] width 0 height 0
click at [74, 109] on input "Select an option" at bounding box center [75, 110] width 6 height 6
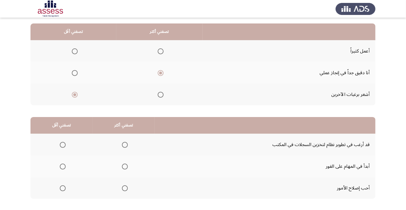
scroll to position [58, 0]
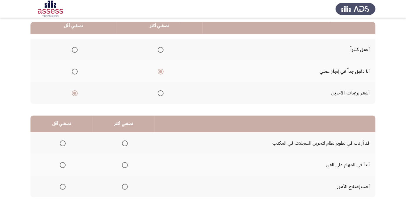
click at [123, 150] on th at bounding box center [124, 143] width 62 height 22
click at [125, 143] on span "Select an option" at bounding box center [125, 143] width 0 height 0
click at [123, 143] on input "Select an option" at bounding box center [125, 143] width 6 height 6
click at [70, 186] on th at bounding box center [61, 186] width 62 height 22
click at [63, 187] on span "Select an option" at bounding box center [63, 187] width 0 height 0
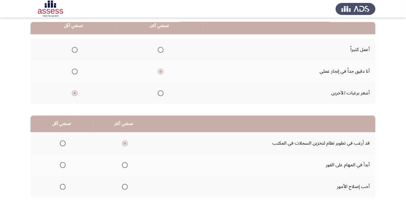
click at [62, 186] on input "Select an option" at bounding box center [63, 187] width 6 height 6
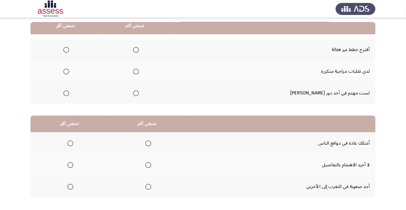
click at [148, 187] on span "Select an option" at bounding box center [148, 187] width 0 height 0
click at [147, 186] on input "Select an option" at bounding box center [148, 187] width 6 height 6
click at [67, 144] on span "Select an option" at bounding box center [70, 143] width 6 height 6
click at [67, 144] on input "Select an option" at bounding box center [70, 143] width 6 height 6
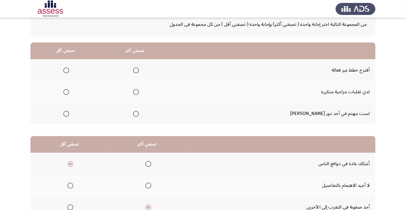
scroll to position [29, 0]
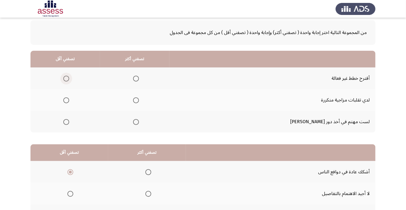
click at [69, 76] on span "Select an option" at bounding box center [66, 79] width 6 height 6
click at [69, 76] on input "Select an option" at bounding box center [66, 79] width 6 height 6
click at [158, 102] on th at bounding box center [134, 100] width 69 height 22
click at [139, 100] on span "Select an option" at bounding box center [136, 100] width 6 height 6
click at [139, 100] on input "Select an option" at bounding box center [136, 100] width 6 height 6
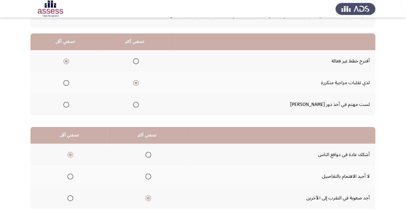
scroll to position [58, 0]
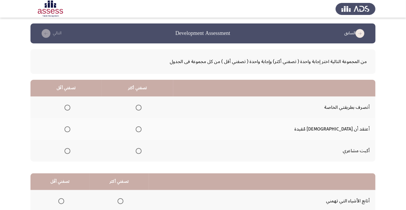
click at [142, 129] on span "Select an option" at bounding box center [139, 129] width 6 height 6
click at [142, 129] on input "Select an option" at bounding box center [139, 129] width 6 height 6
click at [142, 107] on span "Select an option" at bounding box center [139, 108] width 6 height 6
click at [142, 107] on input "Select an option" at bounding box center [139, 108] width 6 height 6
click at [70, 150] on span "Select an option" at bounding box center [67, 151] width 6 height 6
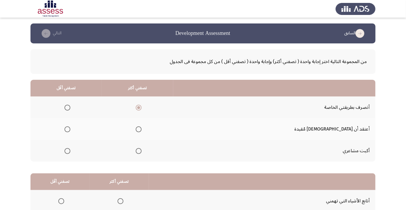
click at [70, 150] on input "Select an option" at bounding box center [67, 151] width 6 height 6
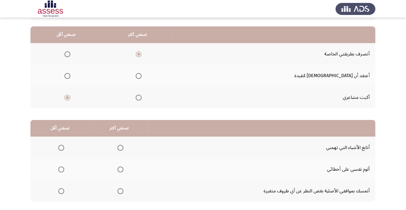
scroll to position [58, 0]
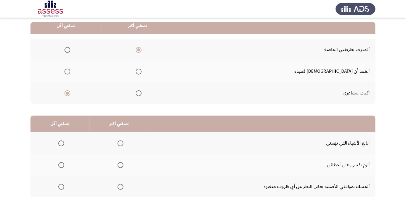
click at [120, 187] on span "Select an option" at bounding box center [120, 187] width 0 height 0
click at [120, 186] on input "Select an option" at bounding box center [120, 187] width 6 height 6
click at [65, 158] on th at bounding box center [59, 165] width 59 height 22
click at [61, 165] on span "Select an option" at bounding box center [61, 165] width 0 height 0
click at [61, 164] on input "Select an option" at bounding box center [61, 165] width 6 height 6
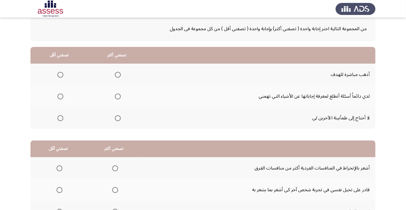
scroll to position [33, 0]
click at [116, 94] on span "Select an option" at bounding box center [118, 96] width 6 height 6
click at [116, 94] on input "Select an option" at bounding box center [118, 96] width 6 height 6
click at [60, 118] on span "Select an option" at bounding box center [60, 118] width 0 height 0
click at [60, 117] on input "Select an option" at bounding box center [60, 118] width 6 height 6
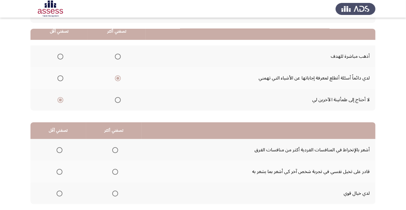
scroll to position [58, 0]
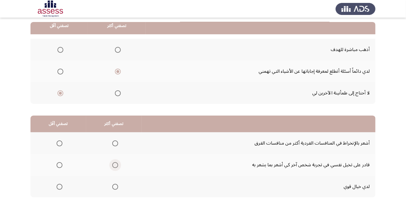
click at [116, 163] on span "Select an option" at bounding box center [115, 165] width 6 height 6
click at [116, 163] on input "Select an option" at bounding box center [115, 165] width 6 height 6
click at [54, 142] on label "Select an option" at bounding box center [58, 143] width 8 height 6
click at [57, 142] on input "Select an option" at bounding box center [60, 143] width 6 height 6
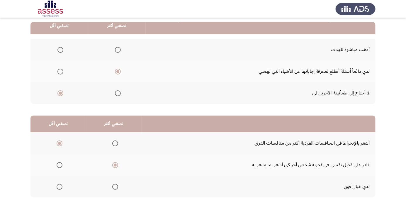
scroll to position [0, 0]
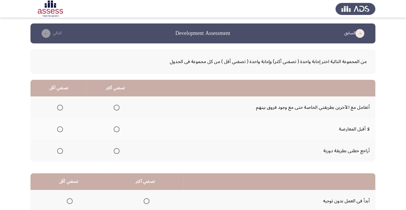
click at [57, 131] on span "Select an option" at bounding box center [60, 129] width 6 height 6
click at [57, 131] on input "Select an option" at bounding box center [60, 129] width 6 height 6
click at [115, 151] on span "Select an option" at bounding box center [117, 151] width 6 height 6
click at [115, 151] on input "Select an option" at bounding box center [117, 151] width 6 height 6
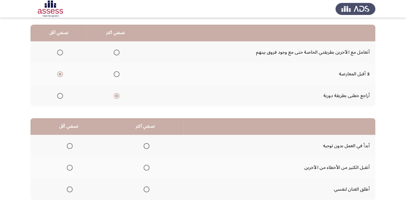
scroll to position [58, 0]
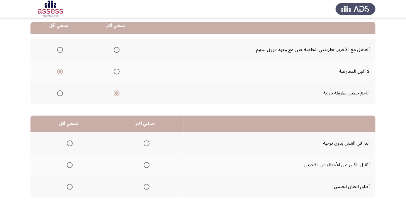
click at [148, 142] on span "Select an option" at bounding box center [147, 143] width 6 height 6
click at [148, 142] on input "Select an option" at bounding box center [147, 143] width 6 height 6
click at [71, 165] on span "Select an option" at bounding box center [70, 165] width 6 height 6
click at [71, 165] on input "Select an option" at bounding box center [70, 165] width 6 height 6
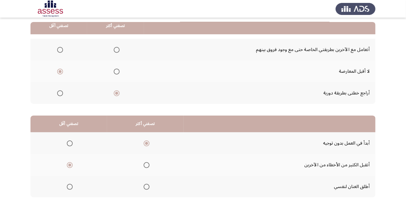
scroll to position [0, 0]
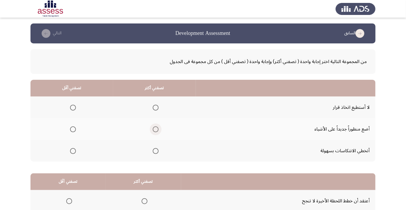
click at [156, 129] on span "Select an option" at bounding box center [156, 129] width 0 height 0
click at [154, 129] on input "Select an option" at bounding box center [156, 129] width 6 height 6
click at [73, 108] on span "Select an option" at bounding box center [73, 108] width 0 height 0
click at [72, 107] on input "Select an option" at bounding box center [73, 108] width 6 height 6
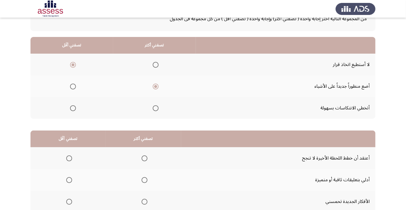
scroll to position [58, 0]
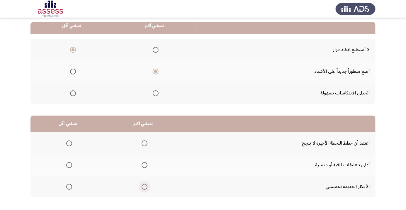
click at [145, 185] on span "Select an option" at bounding box center [145, 187] width 6 height 6
click at [145, 185] on input "Select an option" at bounding box center [145, 187] width 6 height 6
click at [69, 143] on span "Select an option" at bounding box center [69, 143] width 0 height 0
click at [69, 143] on input "Select an option" at bounding box center [69, 143] width 6 height 6
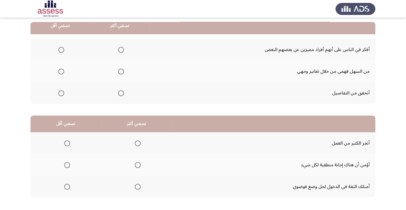
scroll to position [60, 0]
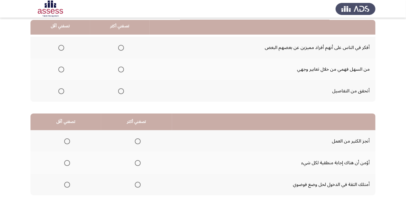
click at [121, 91] on span "Select an option" at bounding box center [121, 91] width 0 height 0
click at [120, 91] on input "Select an option" at bounding box center [121, 91] width 6 height 6
click at [60, 67] on span "Select an option" at bounding box center [61, 70] width 6 height 6
click at [60, 67] on input "Select an option" at bounding box center [61, 70] width 6 height 6
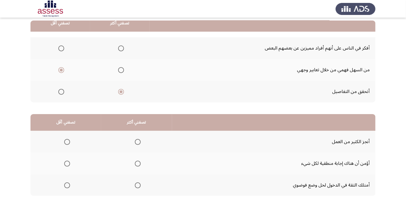
scroll to position [58, 0]
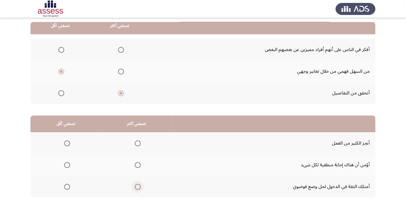
click at [138, 187] on span "Select an option" at bounding box center [138, 187] width 0 height 0
click at [137, 186] on input "Select an option" at bounding box center [138, 187] width 6 height 6
click at [67, 165] on span "Select an option" at bounding box center [67, 165] width 0 height 0
click at [67, 164] on input "Select an option" at bounding box center [67, 165] width 6 height 6
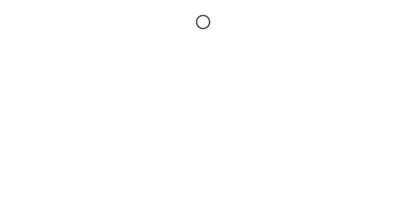
scroll to position [0, 0]
